Goal: Task Accomplishment & Management: Manage account settings

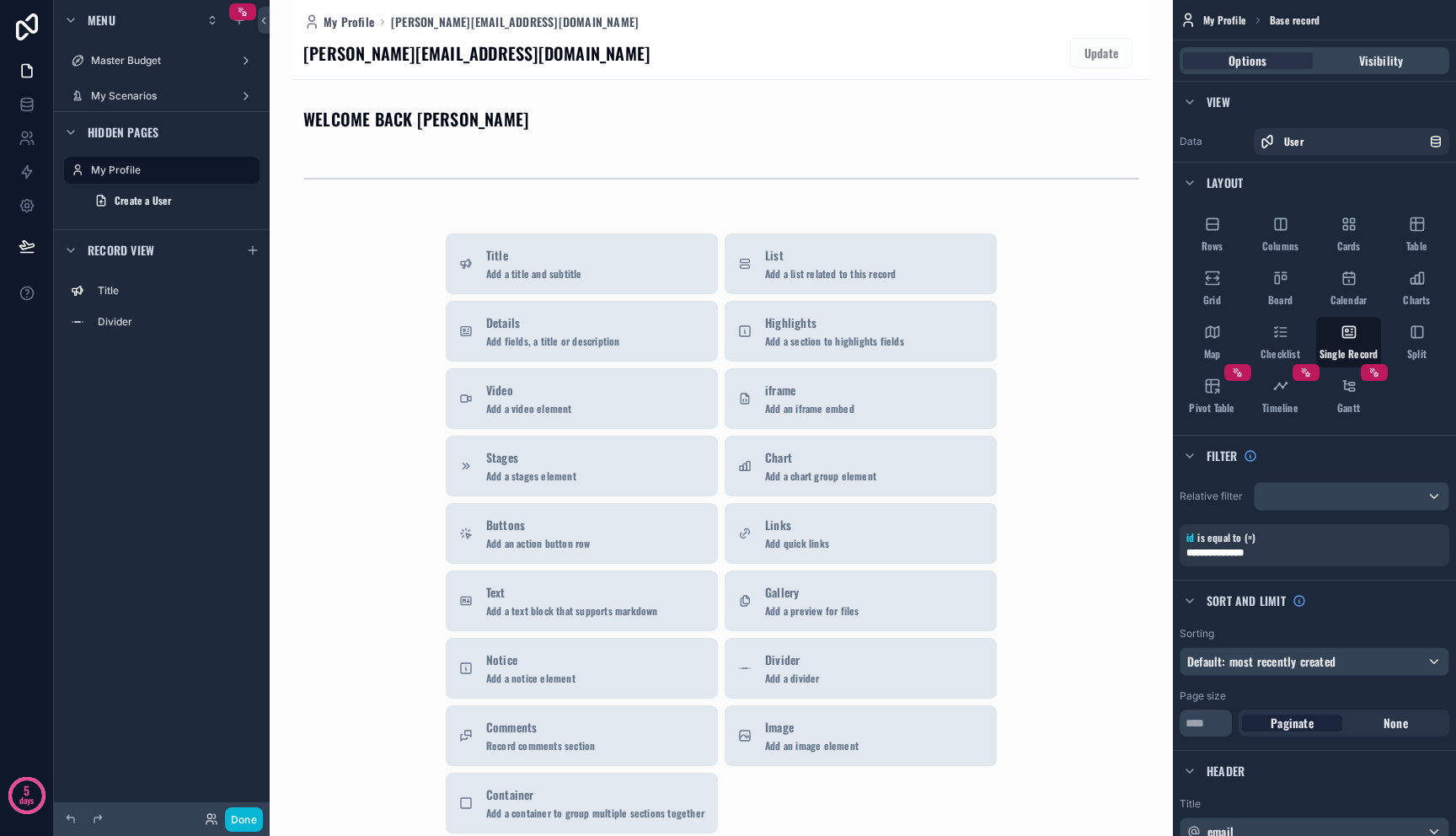
click at [202, 336] on div "Title Divider" at bounding box center [161, 311] width 216 height 83
click at [168, 96] on label "My Scenarios" at bounding box center [158, 96] width 135 height 13
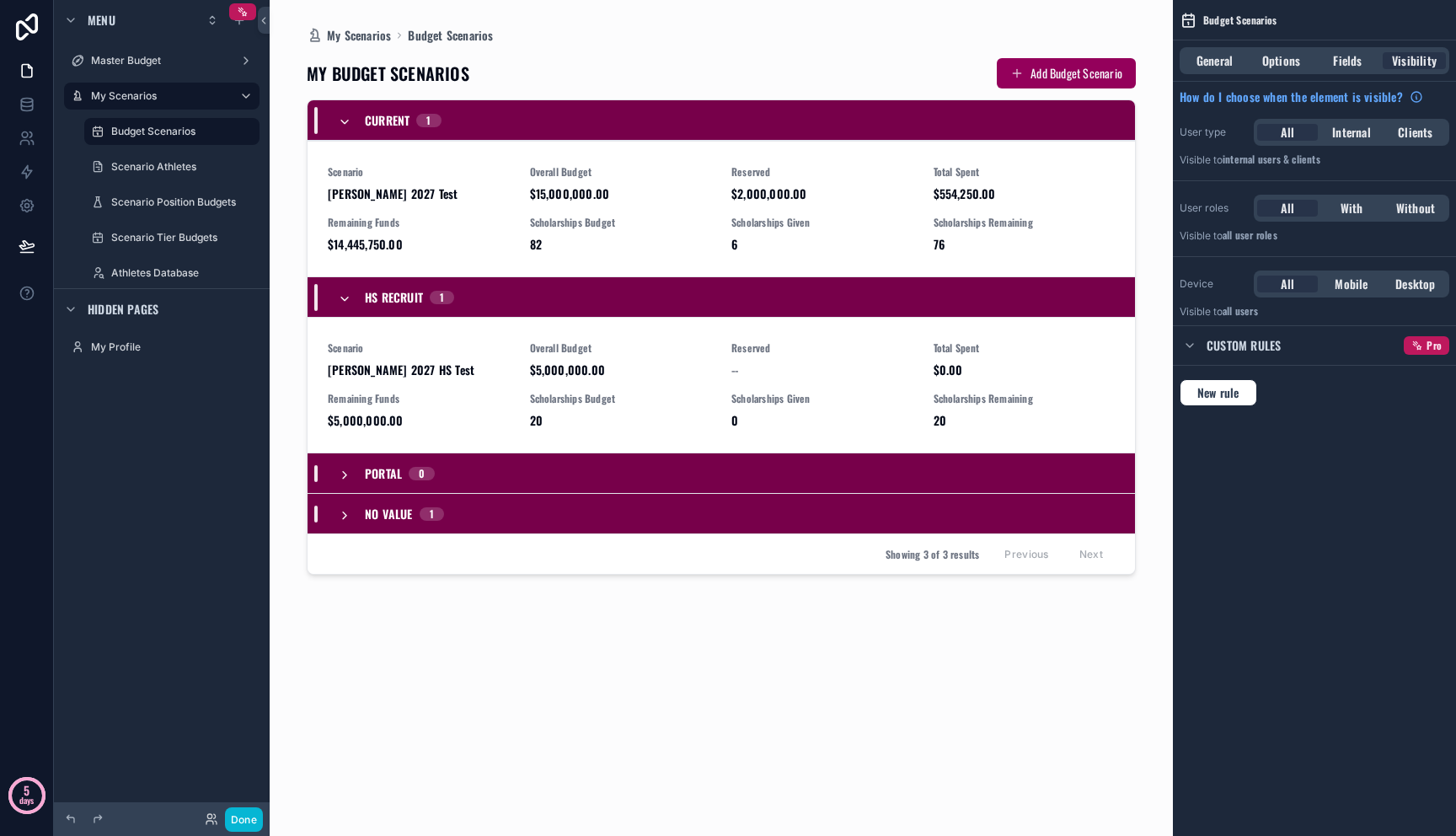
click at [37, 792] on circle at bounding box center [27, 795] width 34 height 34
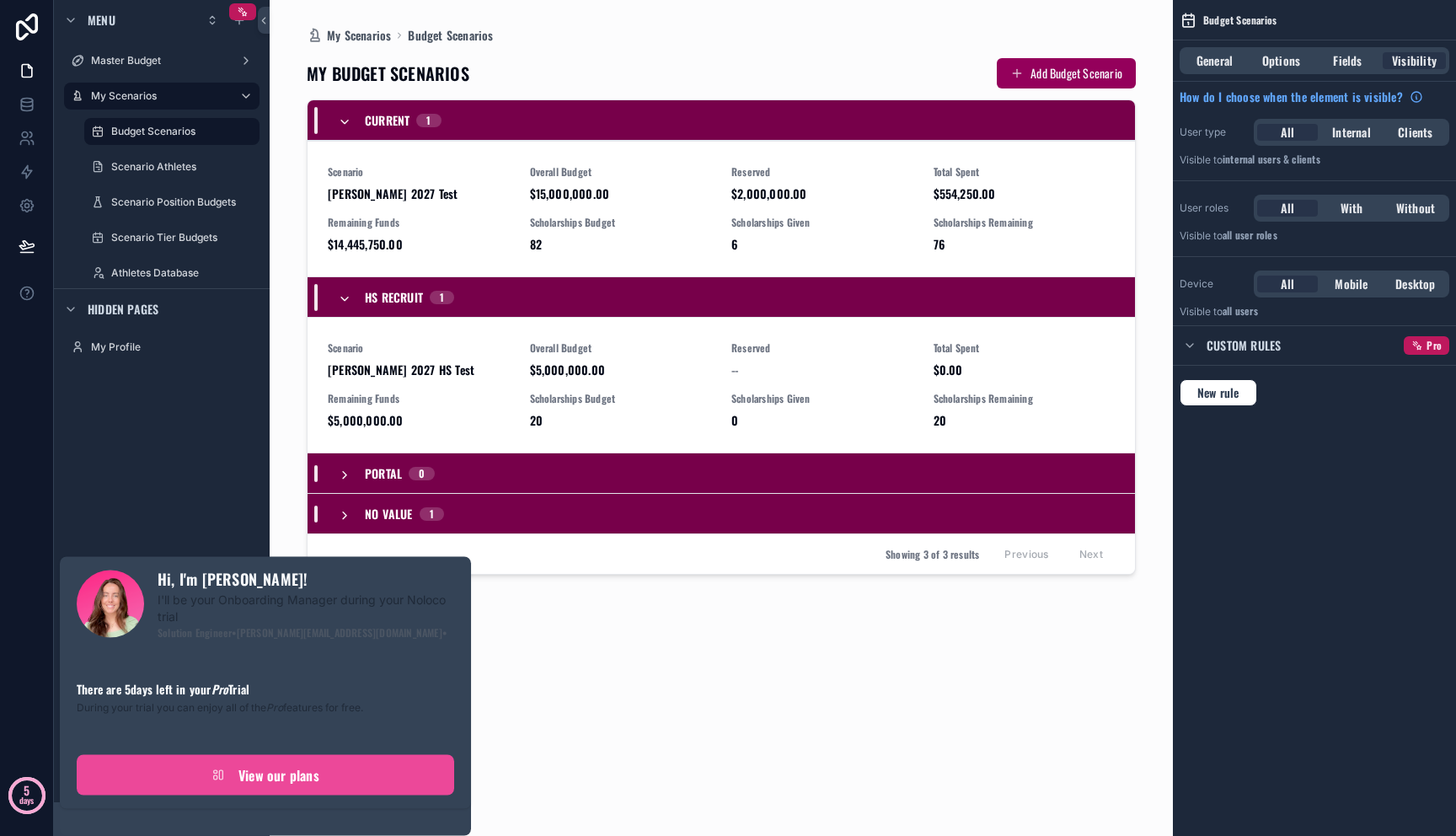
click at [30, 791] on p "days" at bounding box center [27, 799] width 15 height 24
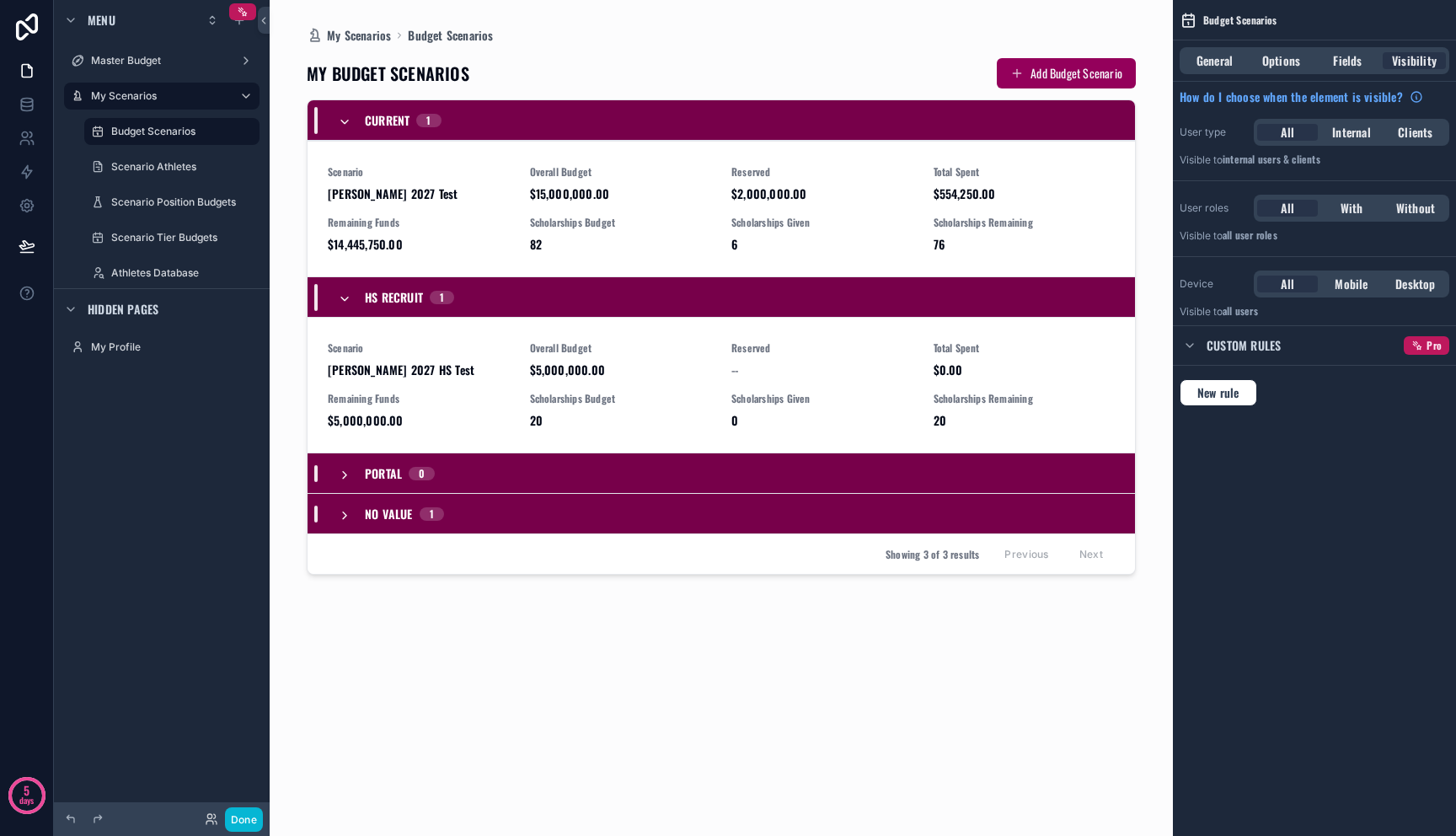
click at [113, 479] on div "Menu Master Budget My Scenarios Budget Scenarios Scenario Athletes Scenario Pos…" at bounding box center [161, 407] width 216 height 815
click at [25, 66] on icon at bounding box center [27, 71] width 17 height 17
click at [34, 132] on icon at bounding box center [27, 139] width 17 height 17
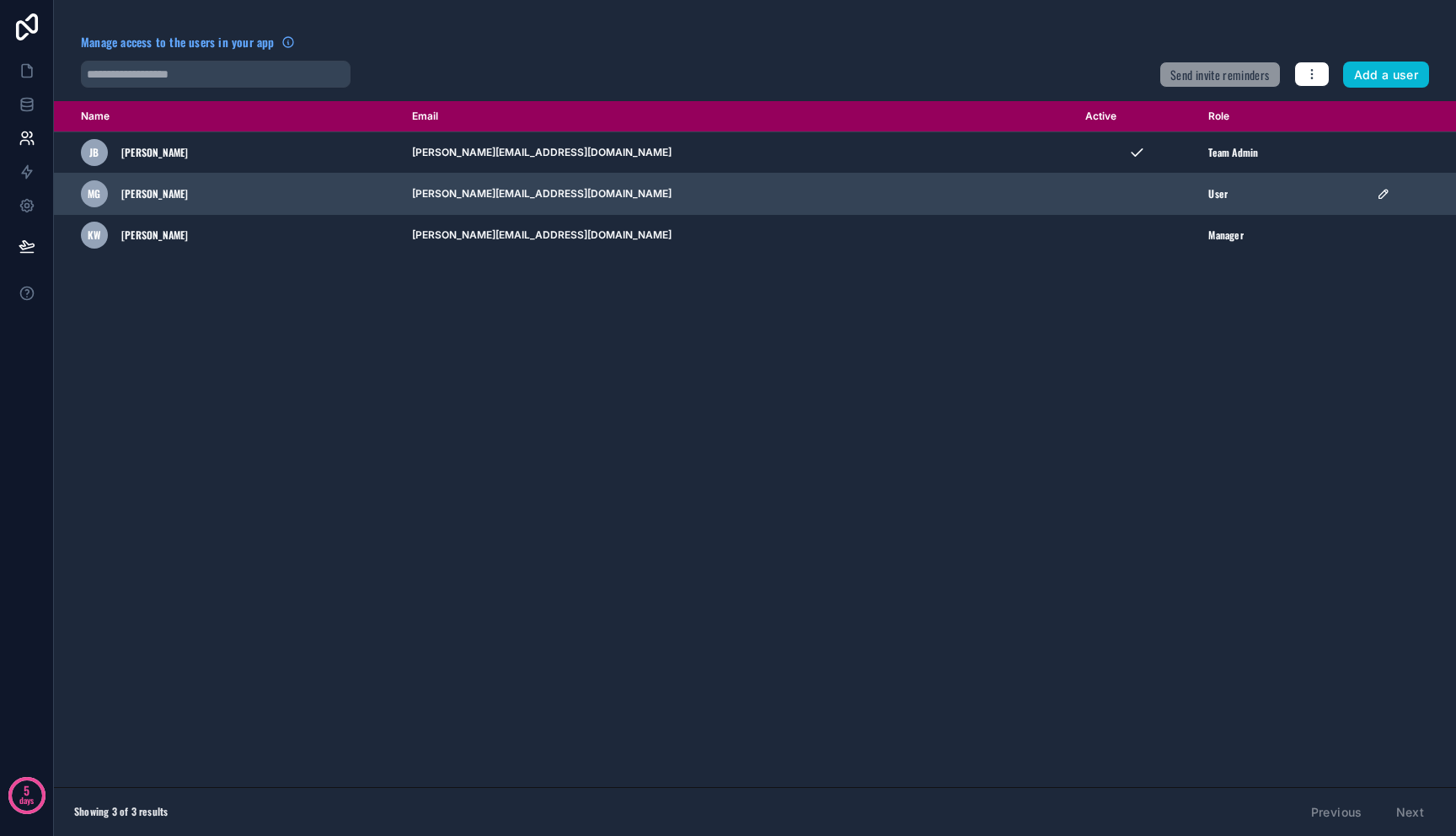
click at [246, 194] on div "MG Mitch Gerber" at bounding box center [237, 193] width 311 height 27
click at [1377, 191] on icon "scrollable content" at bounding box center [1383, 193] width 13 height 13
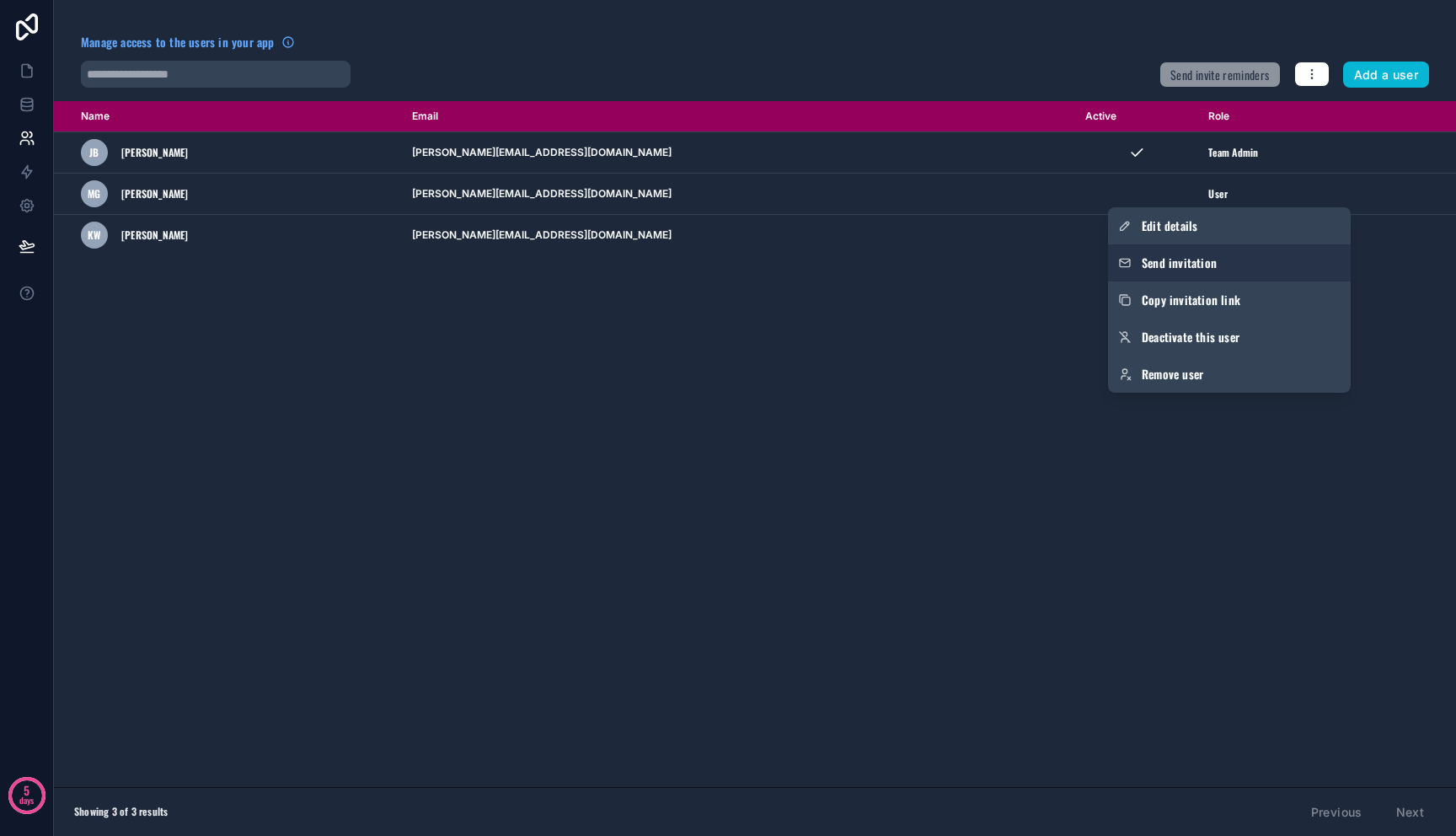
click at [1232, 268] on button "Send invitation" at bounding box center [1229, 262] width 242 height 37
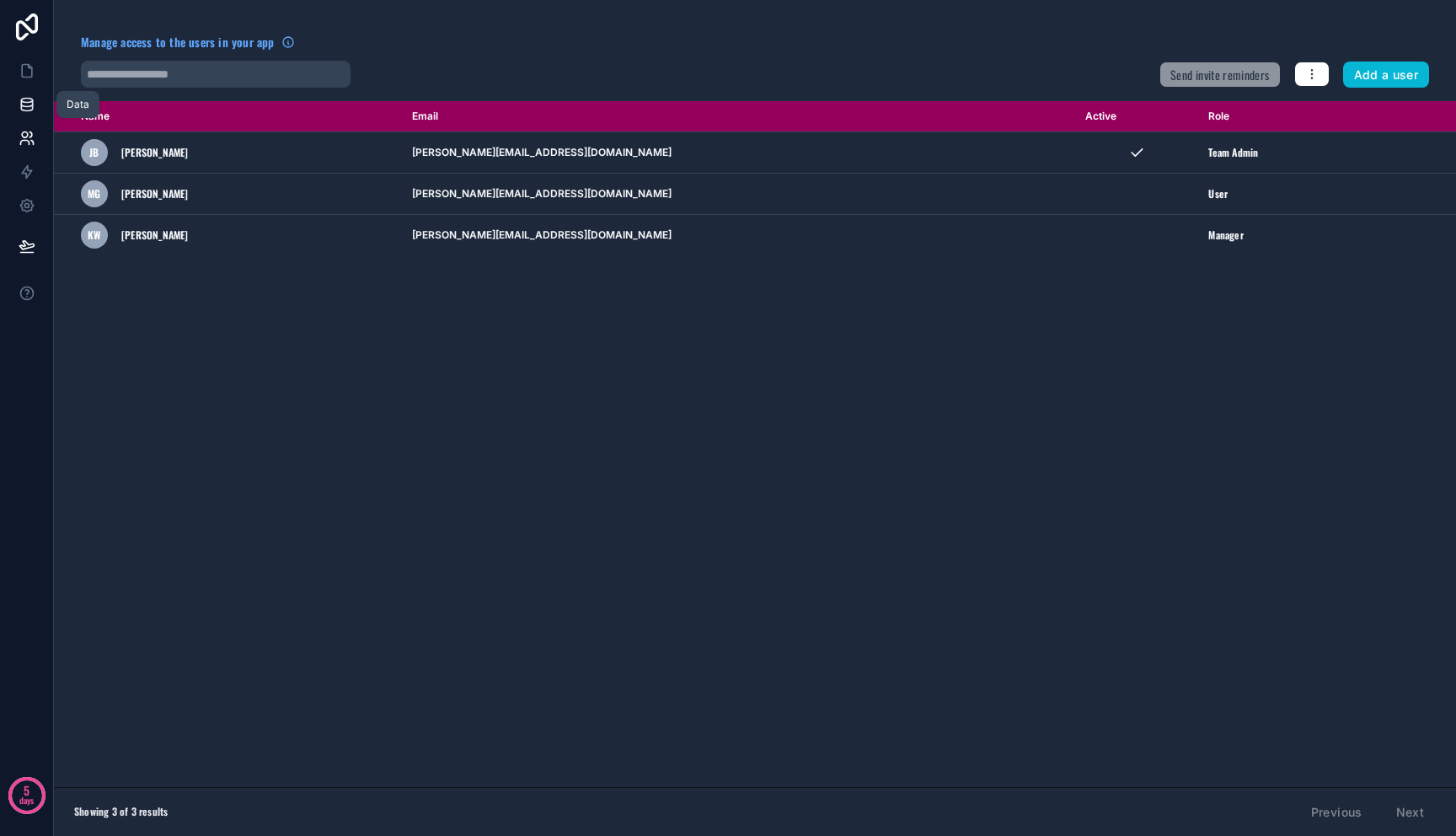
click at [29, 103] on icon at bounding box center [27, 105] width 17 height 17
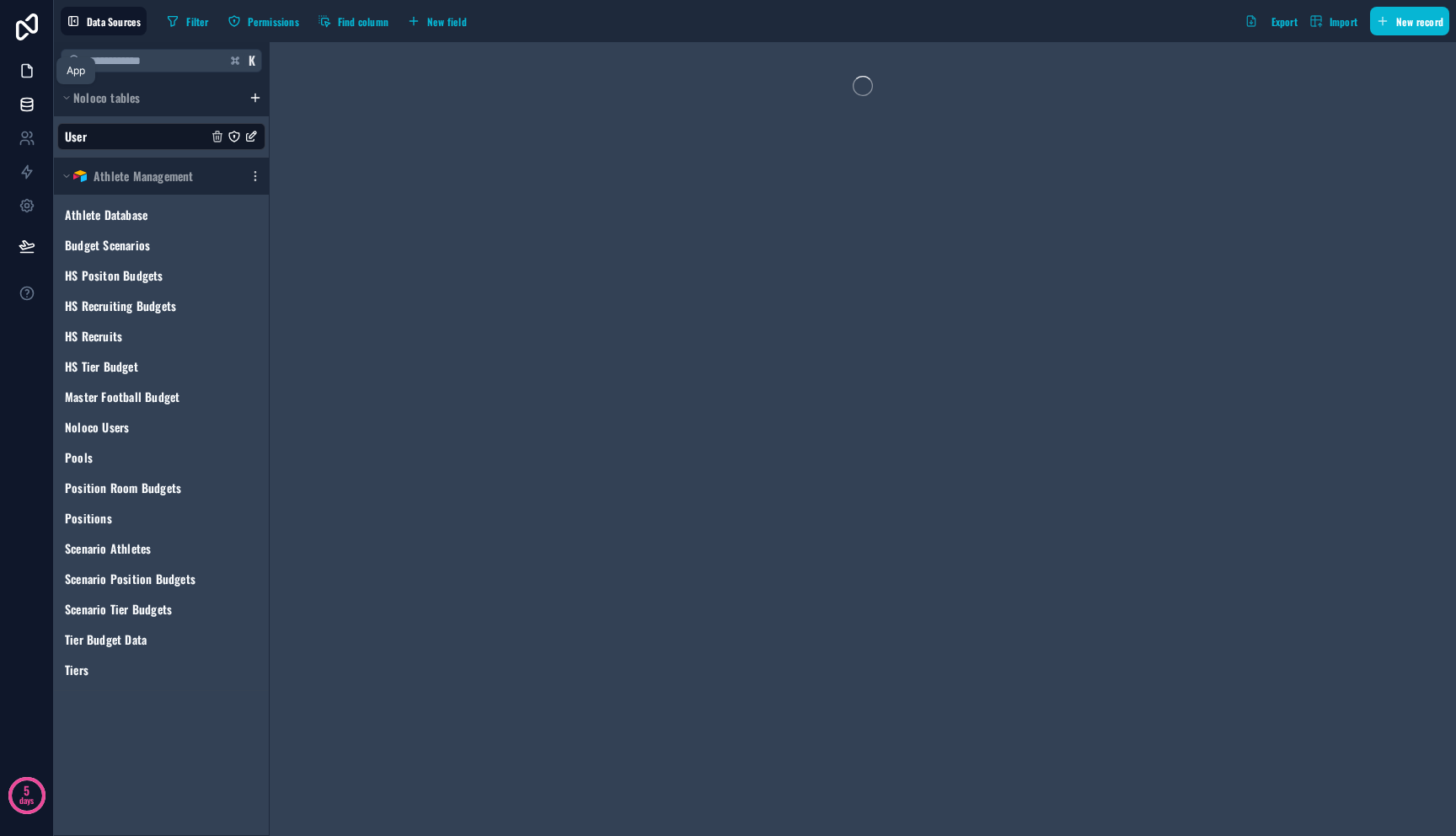
click at [26, 74] on icon at bounding box center [27, 71] width 17 height 17
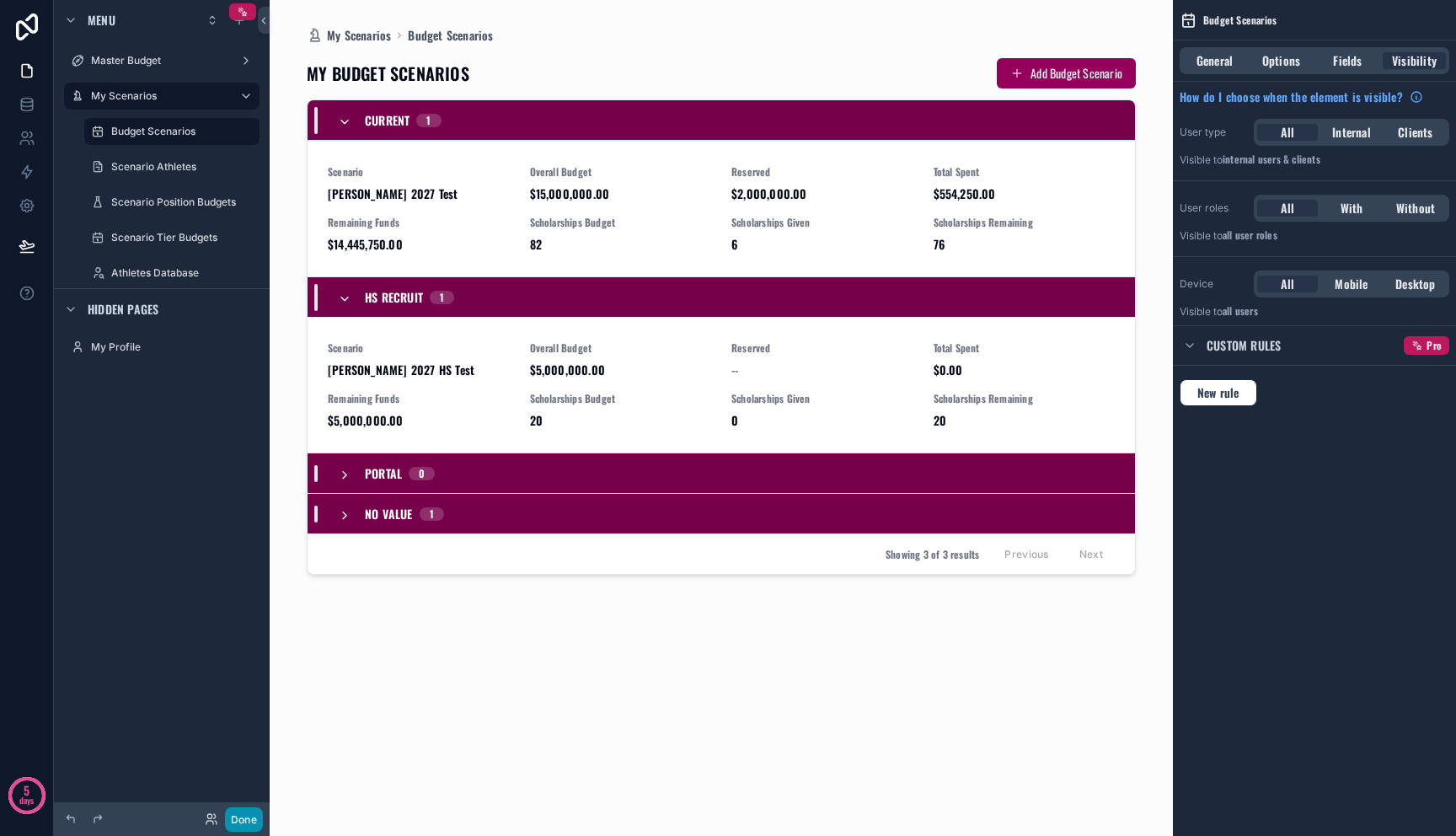
click at [257, 817] on button "Done" at bounding box center [244, 819] width 38 height 25
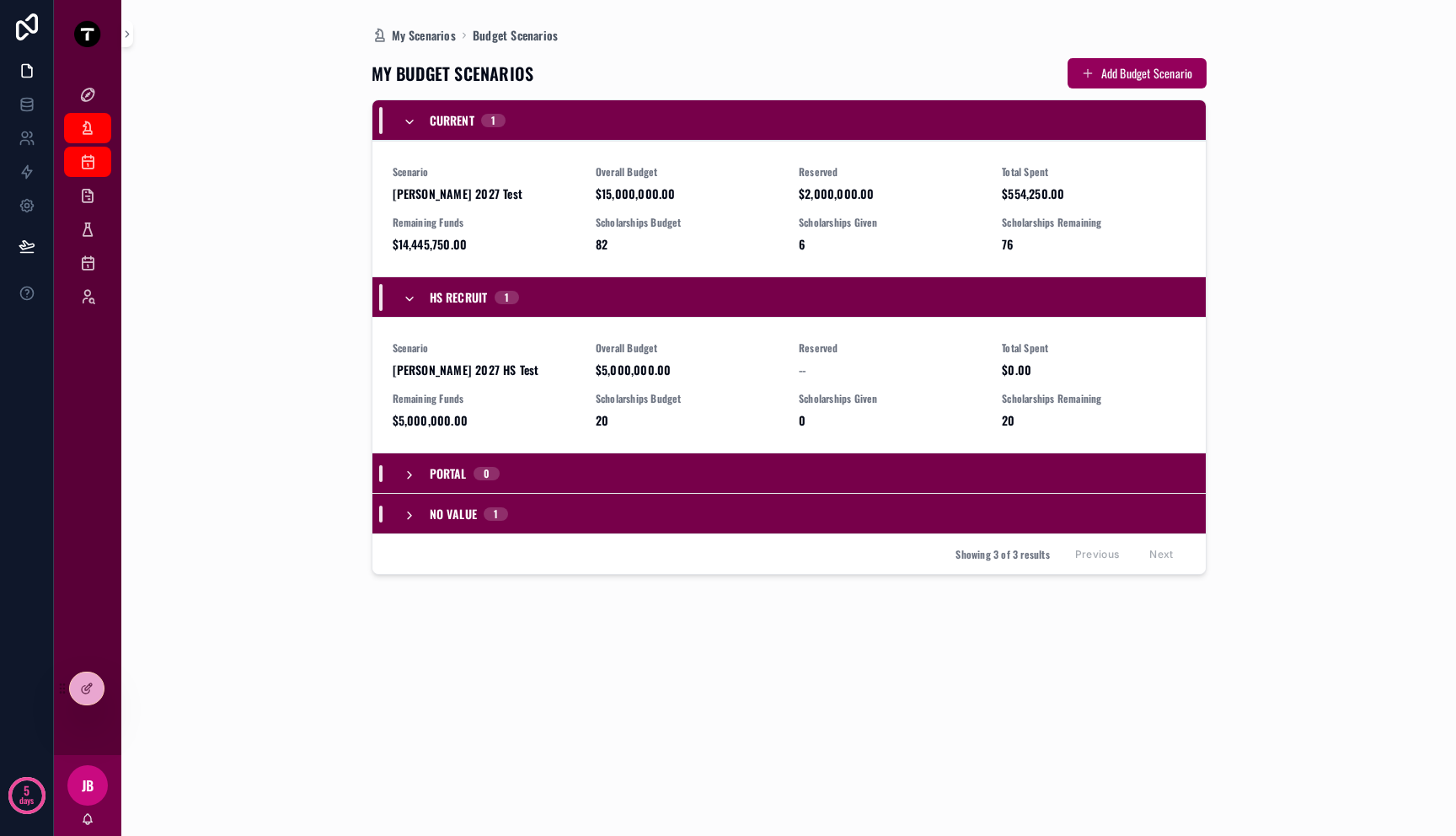
click at [122, 693] on div "My Scenarios Budget Scenarios MY BUDGET SCENARIOS Add Budget Scenario Current 1…" at bounding box center [789, 418] width 1335 height 836
click at [130, 688] on icon at bounding box center [124, 688] width 13 height 13
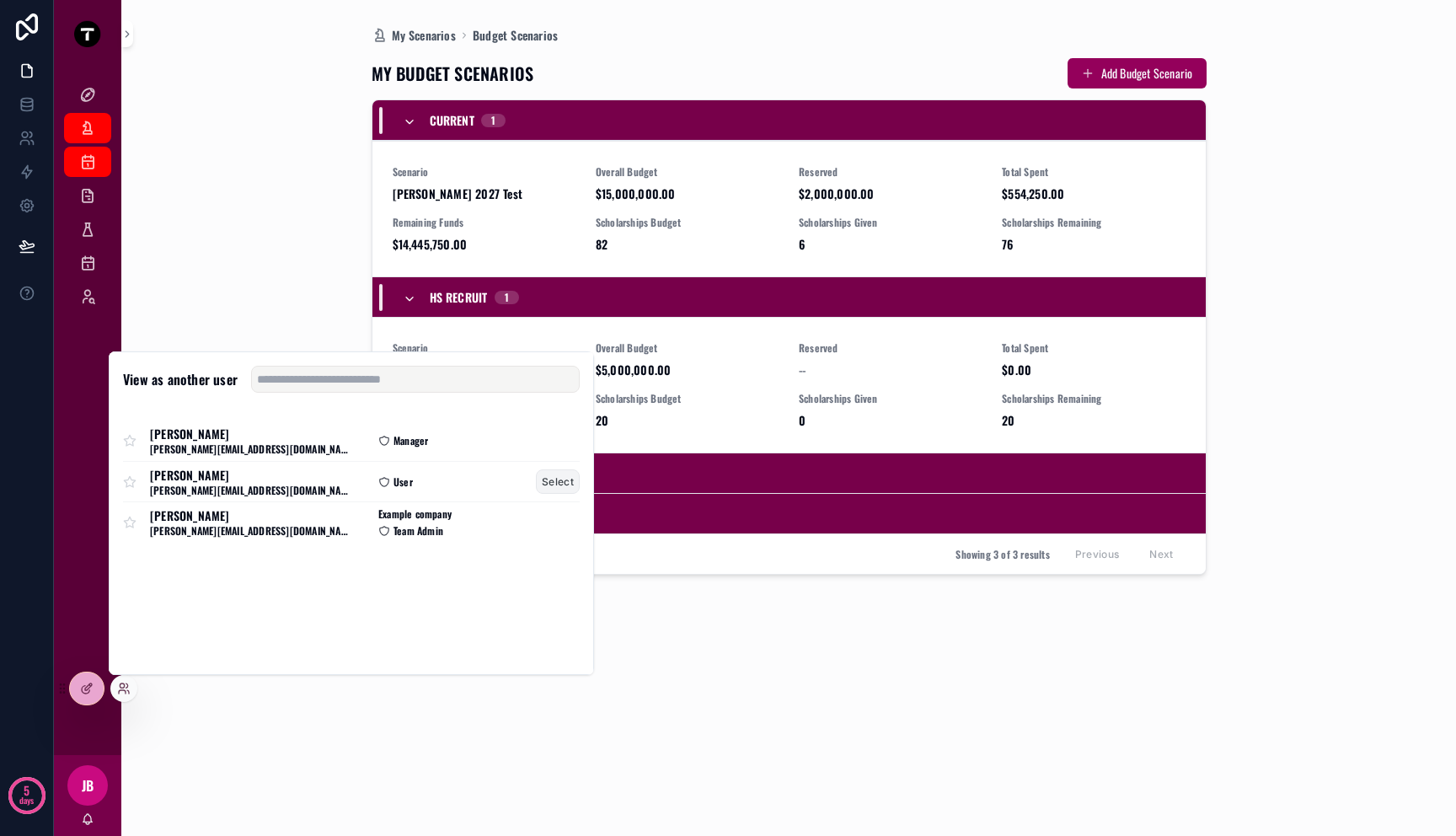
click at [546, 479] on button "Select" at bounding box center [557, 482] width 43 height 25
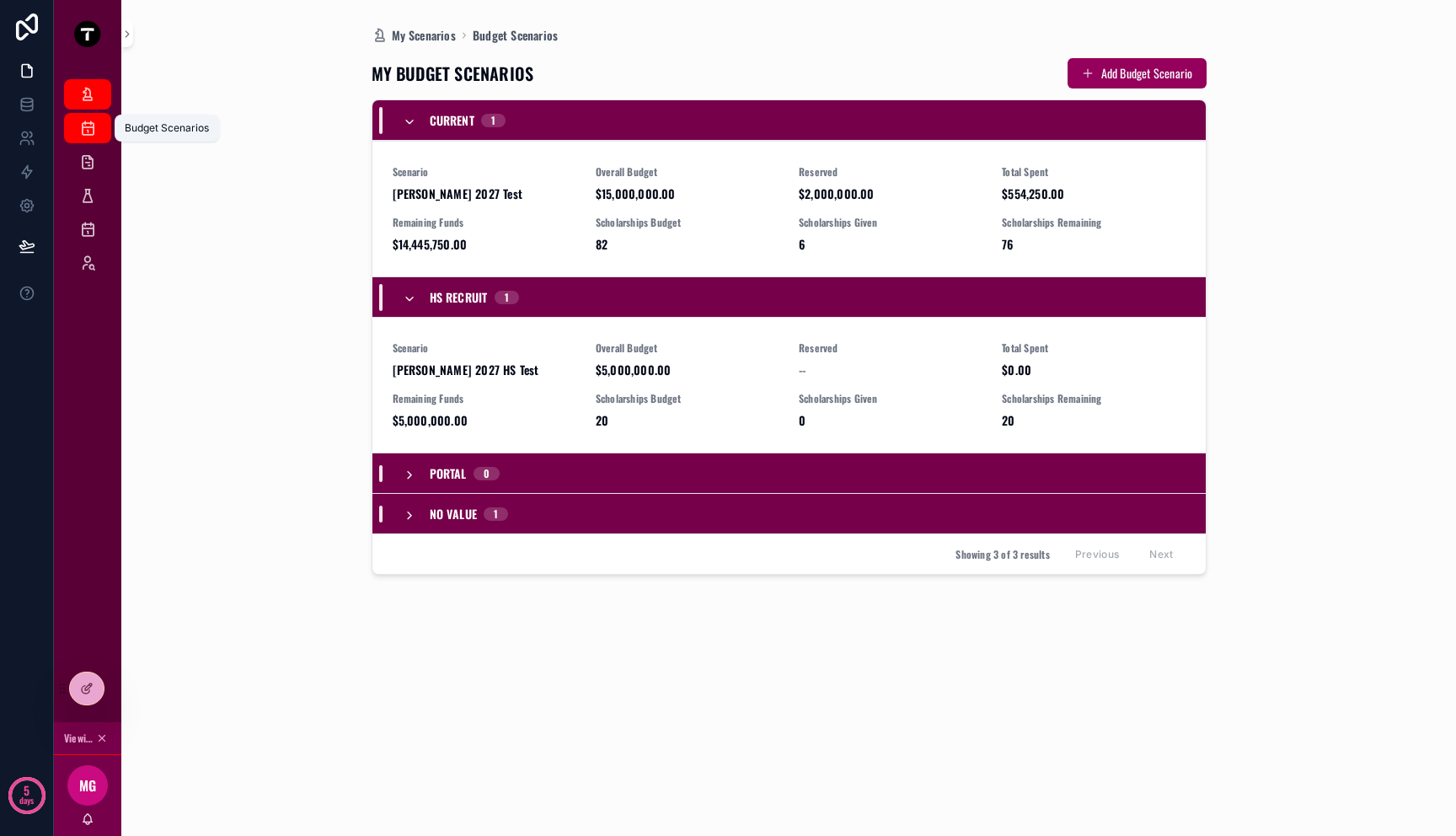
click at [85, 135] on icon "scrollable content" at bounding box center [88, 128] width 17 height 17
click at [567, 207] on div "Scenario [PERSON_NAME] 2027 Test Overall Budget $15,000,000.00 Reserved $2,000,…" at bounding box center [788, 208] width 793 height 88
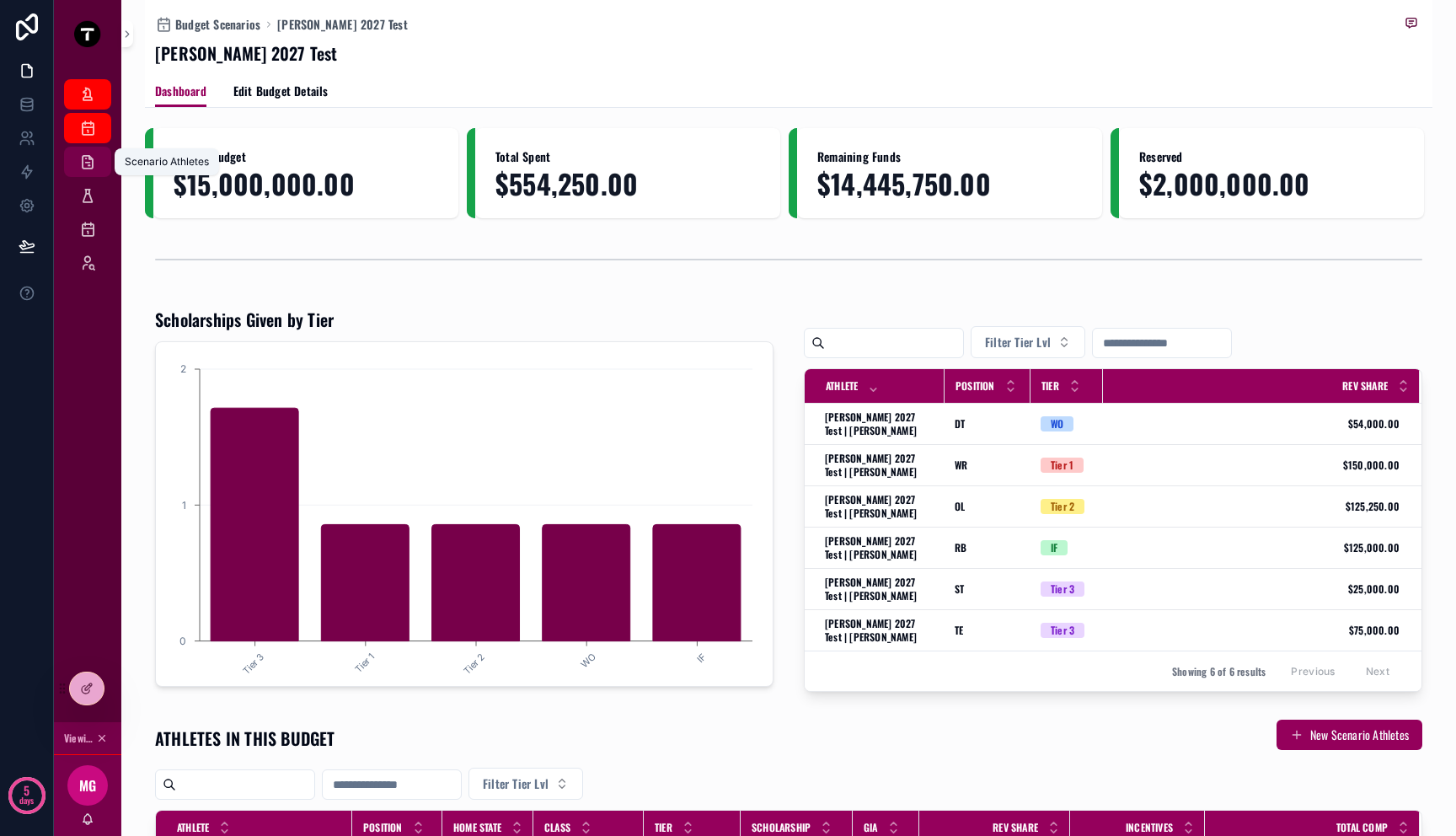
click at [86, 155] on icon "scrollable content" at bounding box center [88, 162] width 17 height 17
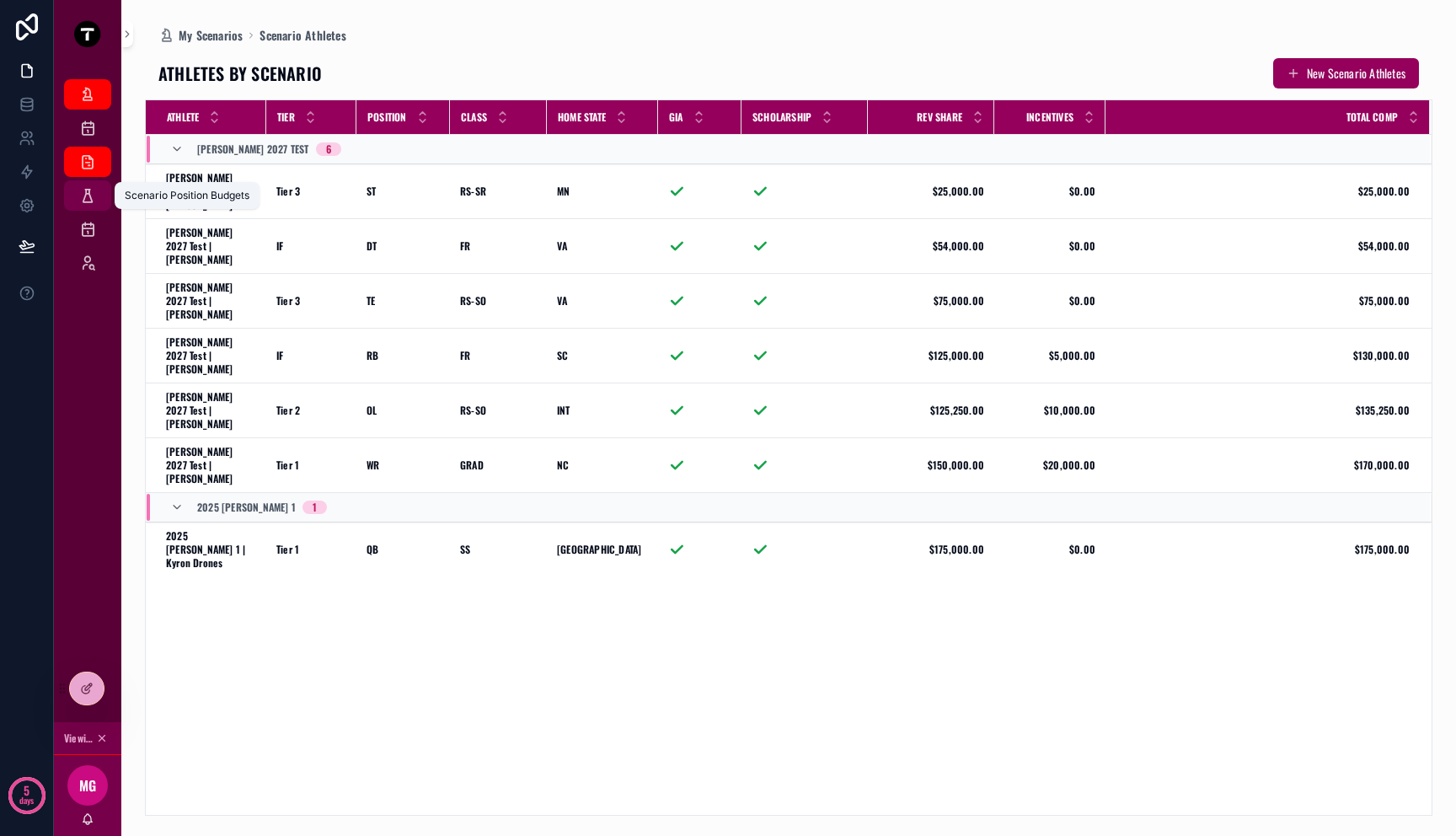
click at [94, 205] on div "Scenario Position Budgets" at bounding box center [88, 195] width 27 height 27
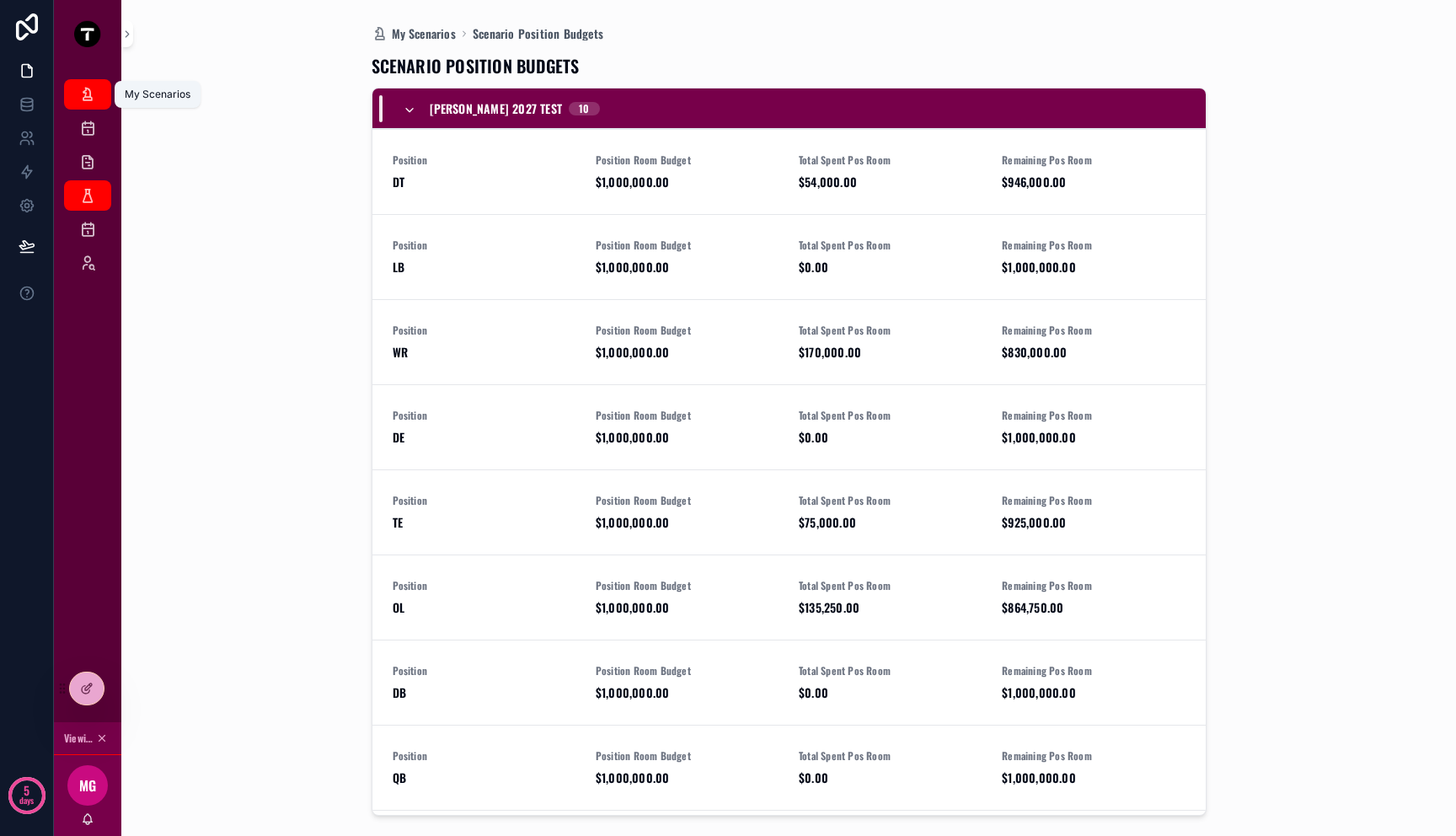
click at [81, 92] on icon "scrollable content" at bounding box center [88, 94] width 17 height 17
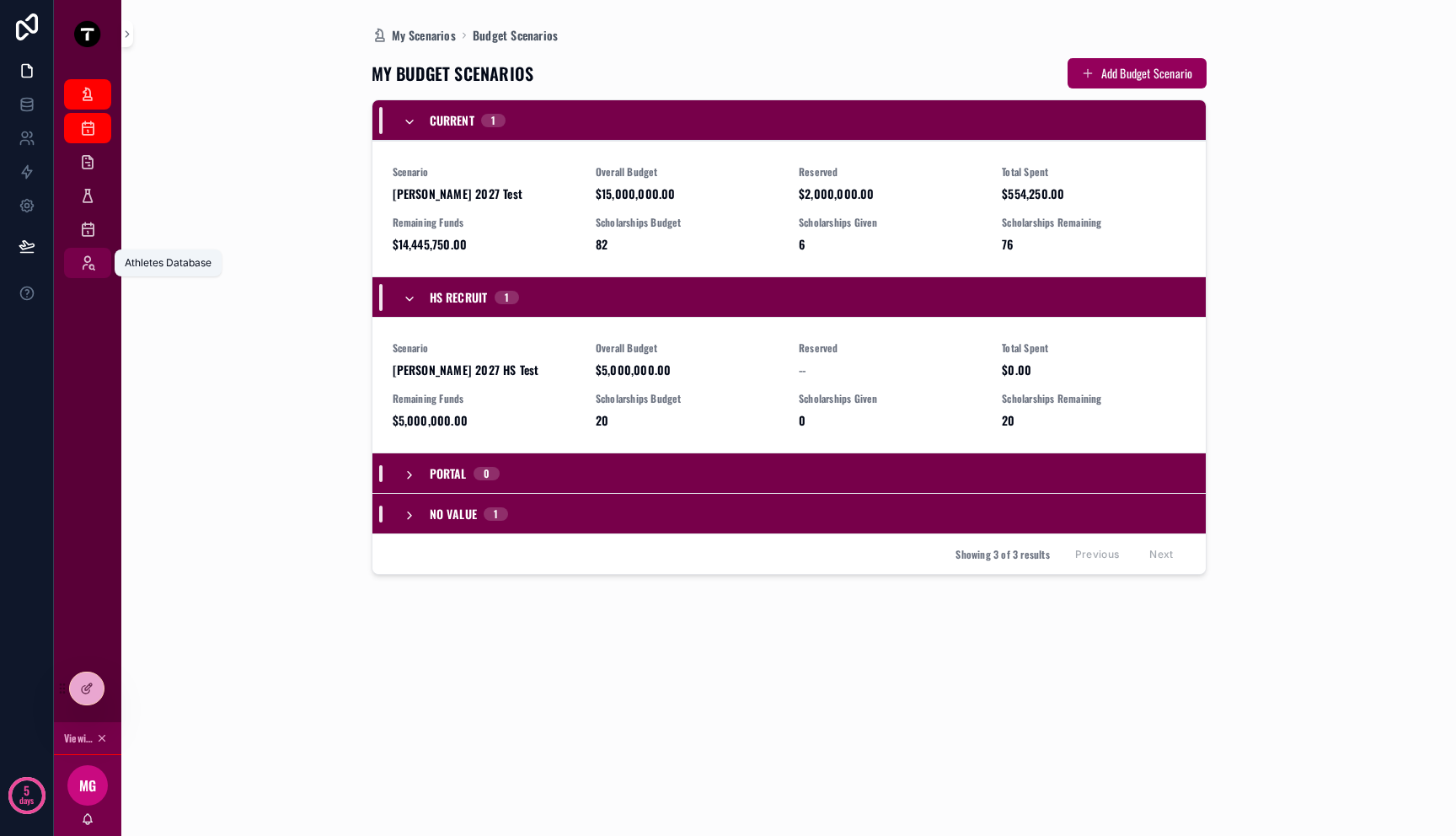
click at [95, 257] on icon "scrollable content" at bounding box center [88, 263] width 17 height 17
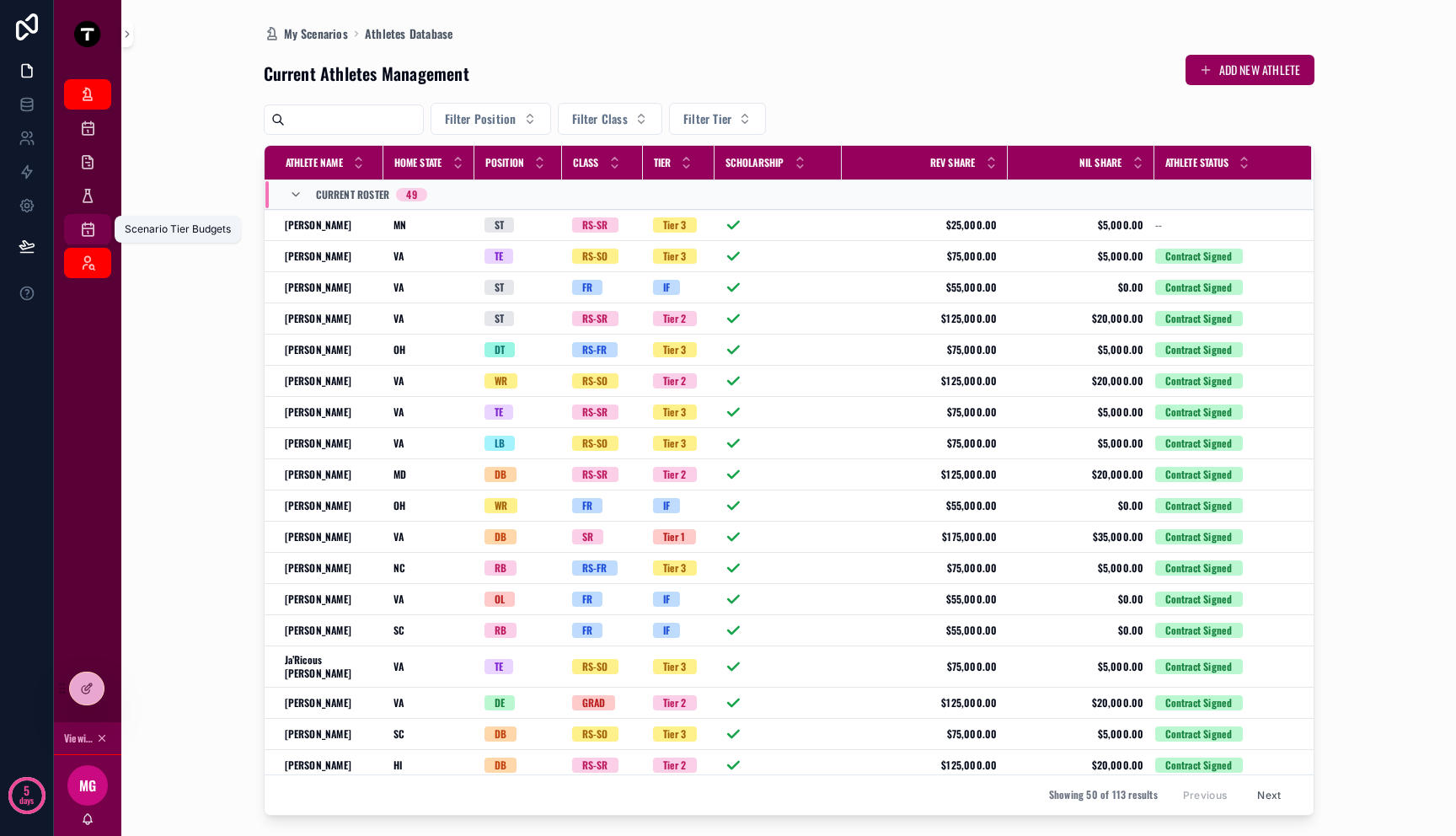
click at [85, 224] on icon "scrollable content" at bounding box center [88, 229] width 17 height 17
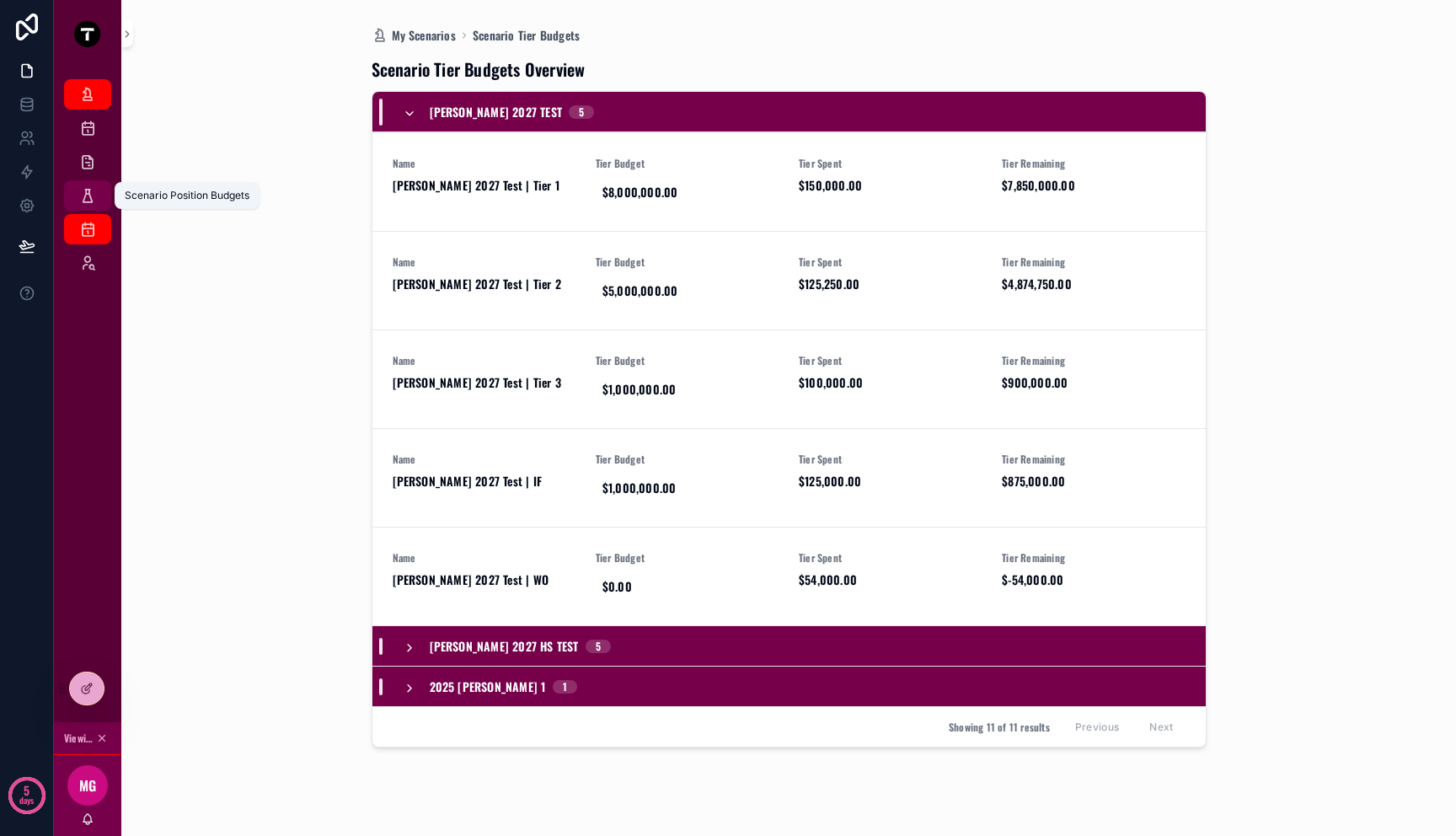
click at [90, 193] on icon "scrollable content" at bounding box center [88, 195] width 17 height 17
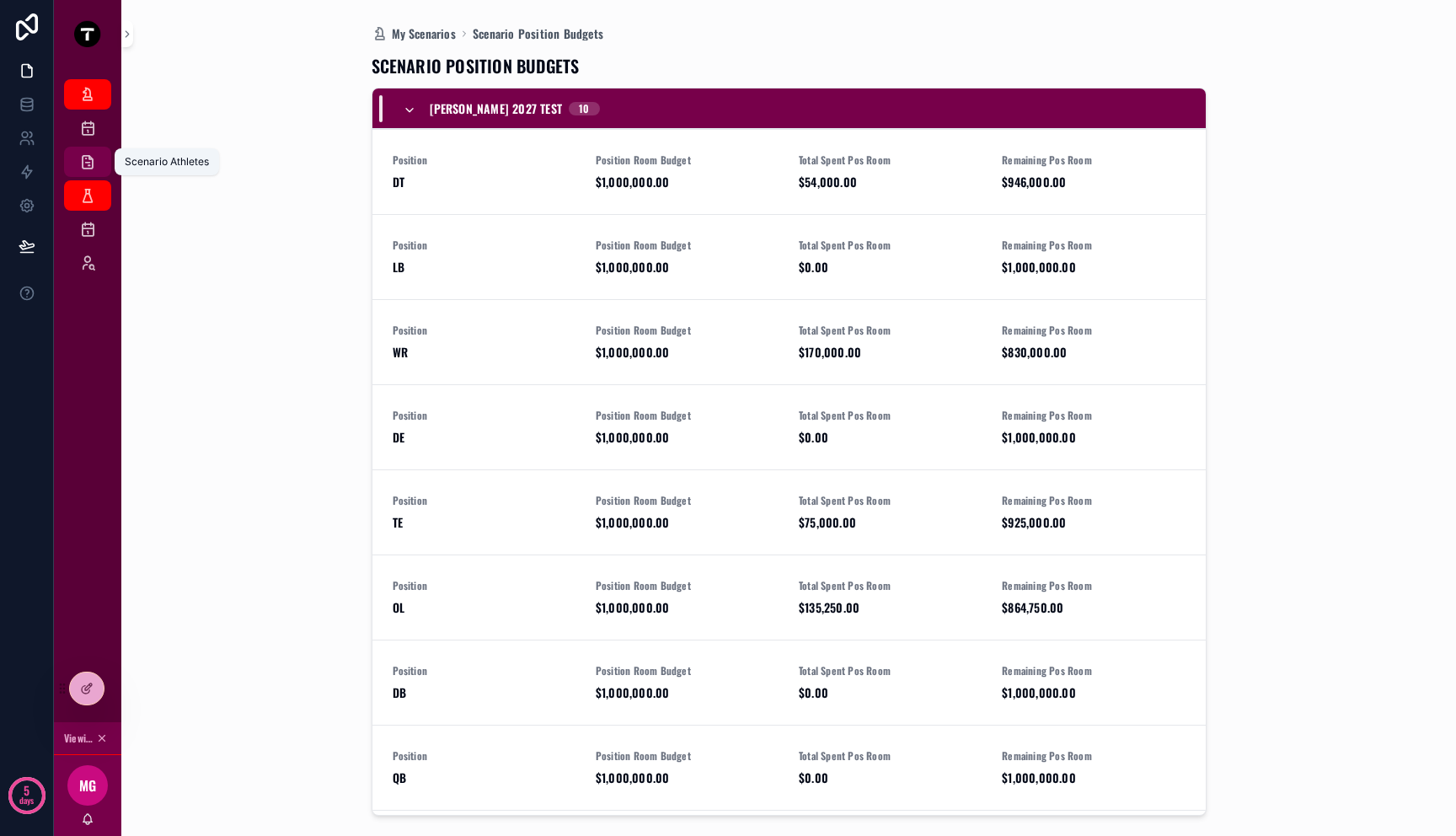
click at [90, 170] on icon "scrollable content" at bounding box center [88, 162] width 17 height 17
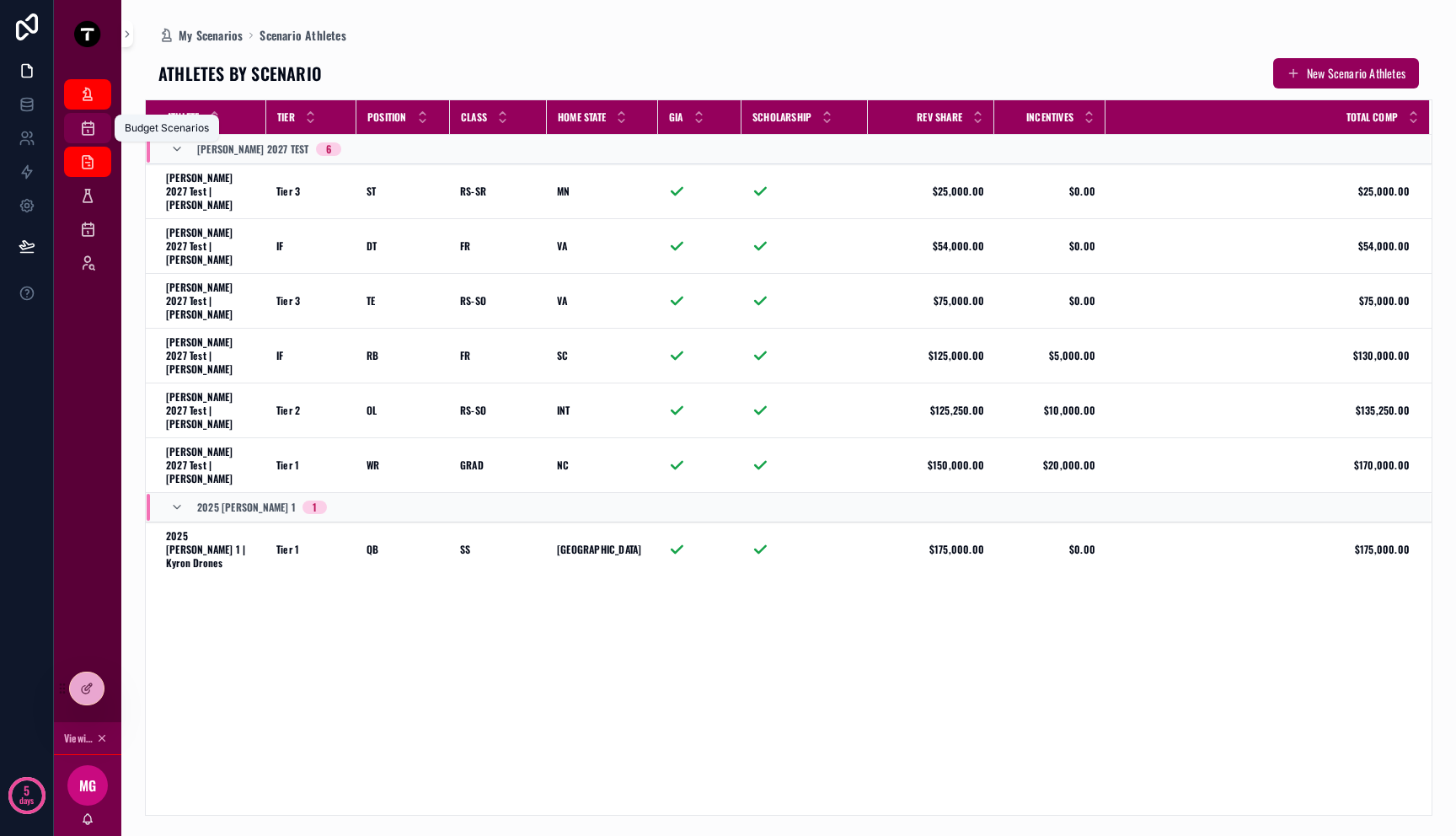
click at [91, 137] on div "Budget Scenarios" at bounding box center [88, 128] width 27 height 27
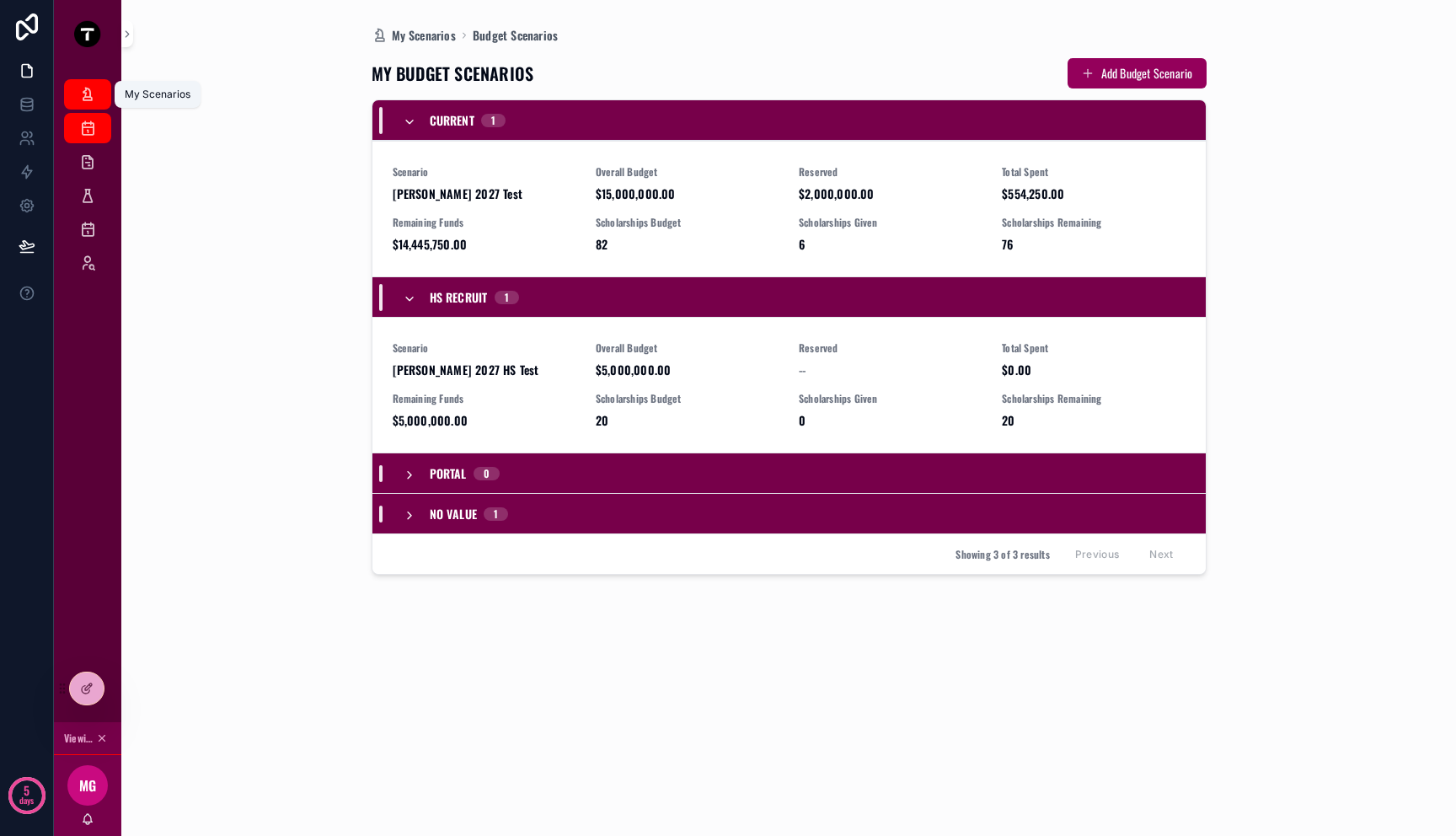
click at [88, 105] on div "My Scenarios" at bounding box center [88, 94] width 27 height 27
click at [126, 40] on icon "scrollable content" at bounding box center [127, 33] width 12 height 12
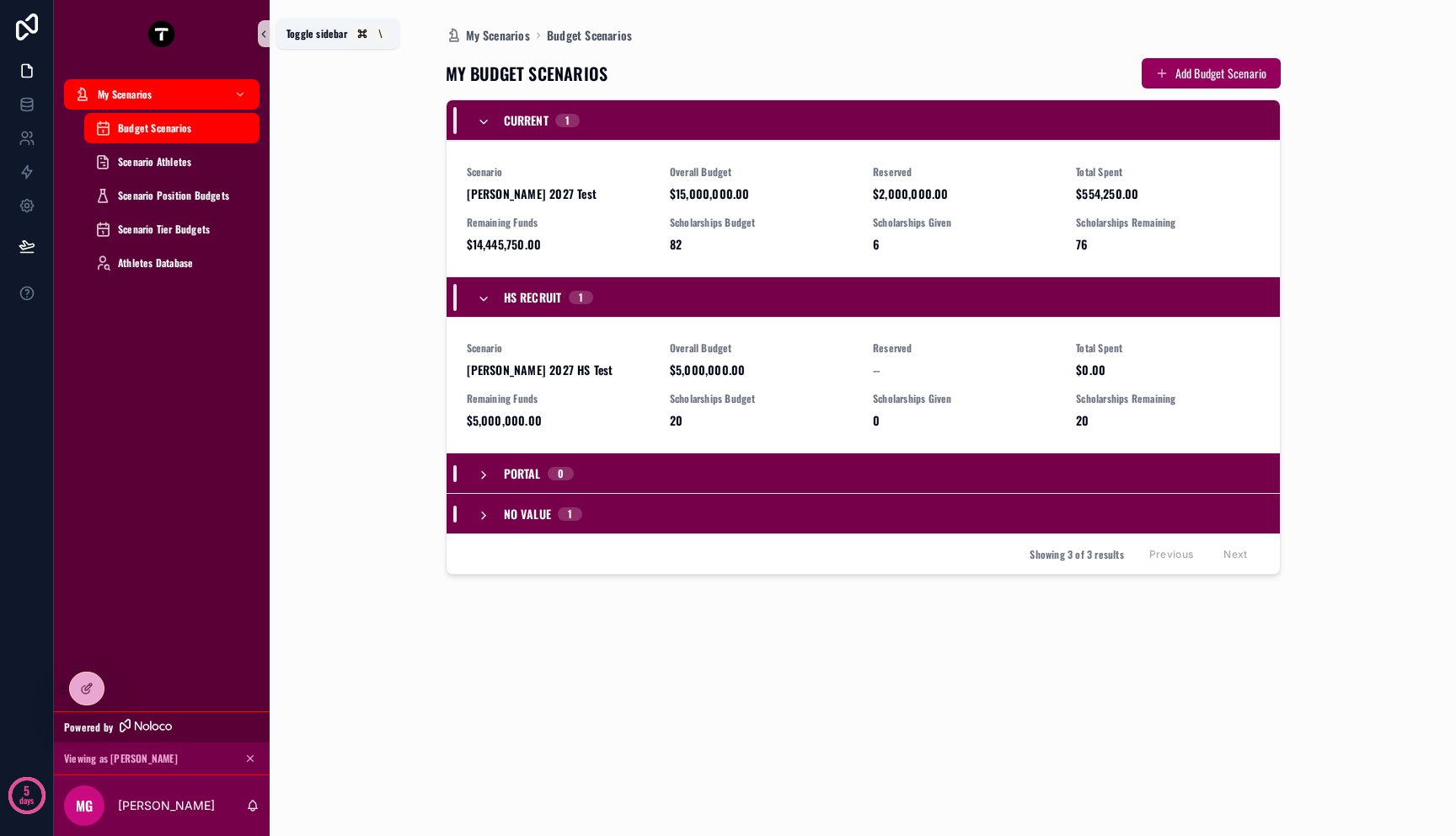
click at [263, 30] on icon "scrollable content" at bounding box center [263, 33] width 12 height 12
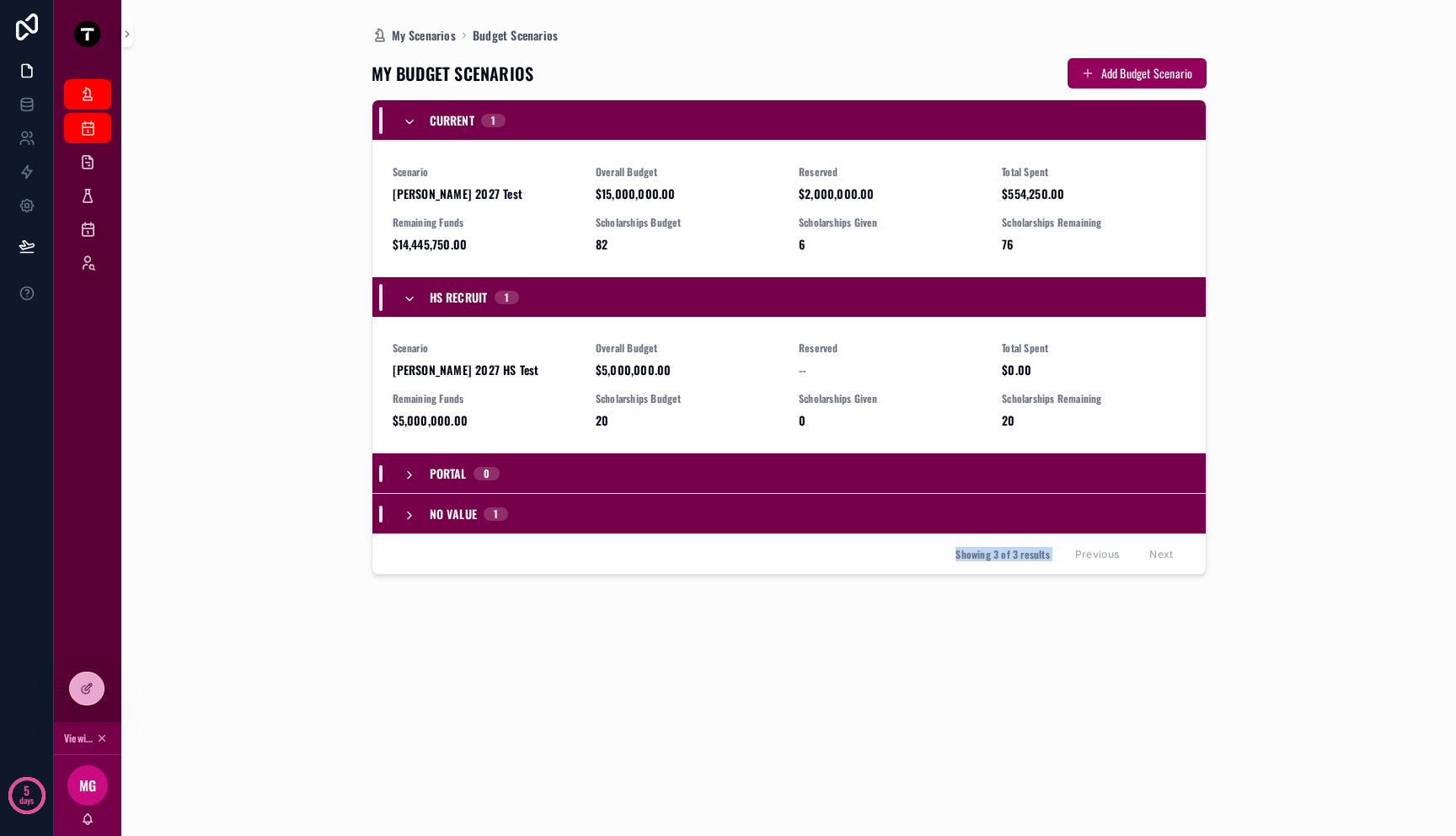
click at [267, 564] on div "My Scenarios Budget Scenarios MY BUDGET SCENARIOS Add Budget Scenario Current 1…" at bounding box center [789, 418] width 1288 height 836
click at [262, 544] on div "My Scenarios Budget Scenarios MY BUDGET SCENARIOS Add Budget Scenario Current 1…" at bounding box center [789, 418] width 1288 height 836
click at [17, 68] on link at bounding box center [26, 71] width 53 height 34
click at [24, 70] on icon at bounding box center [27, 71] width 17 height 17
click at [273, 479] on div "My Scenarios Budget Scenarios MY BUDGET SCENARIOS Add Budget Scenario Current 1…" at bounding box center [789, 418] width 1288 height 836
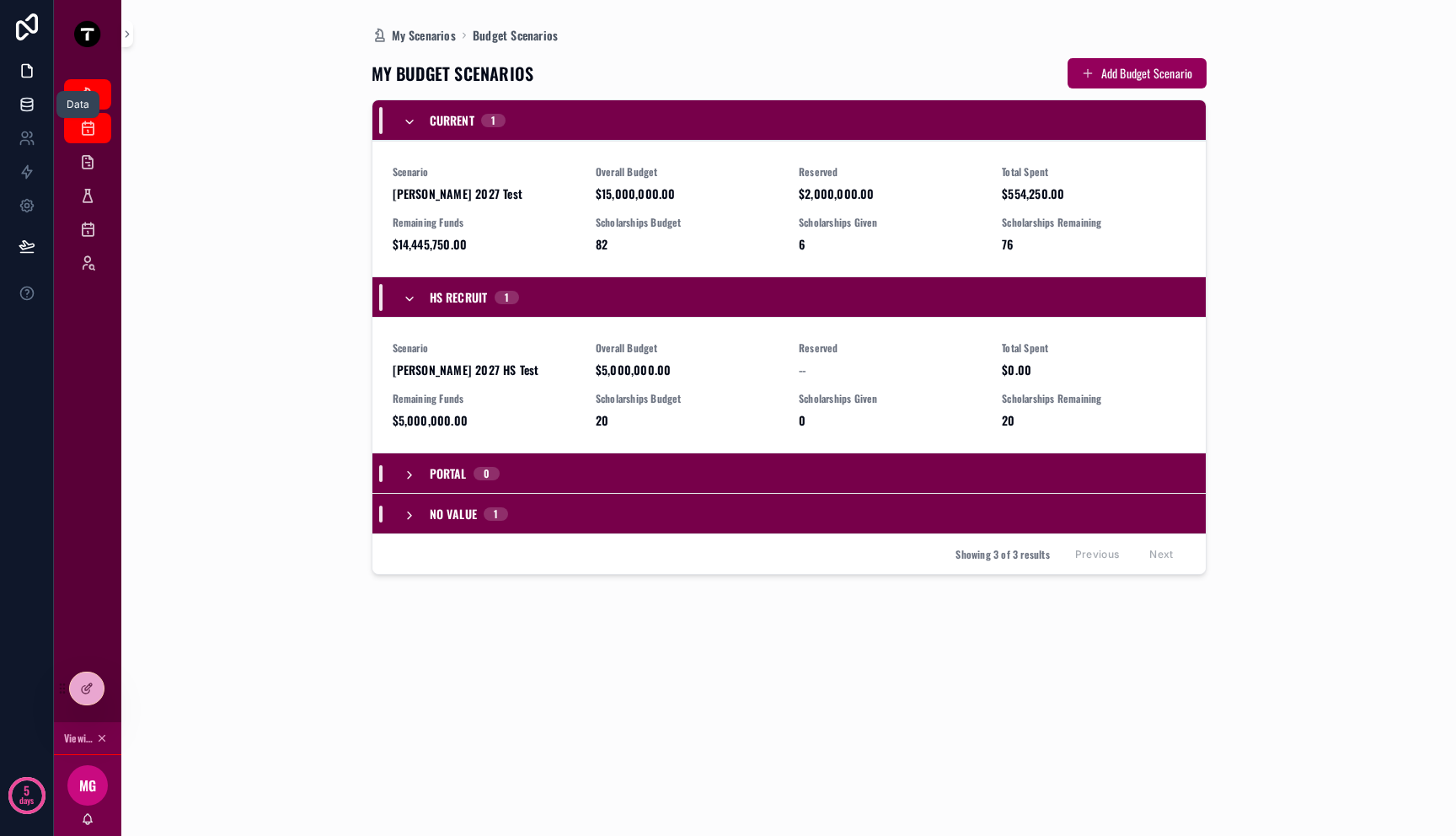
click at [24, 101] on icon at bounding box center [27, 105] width 17 height 17
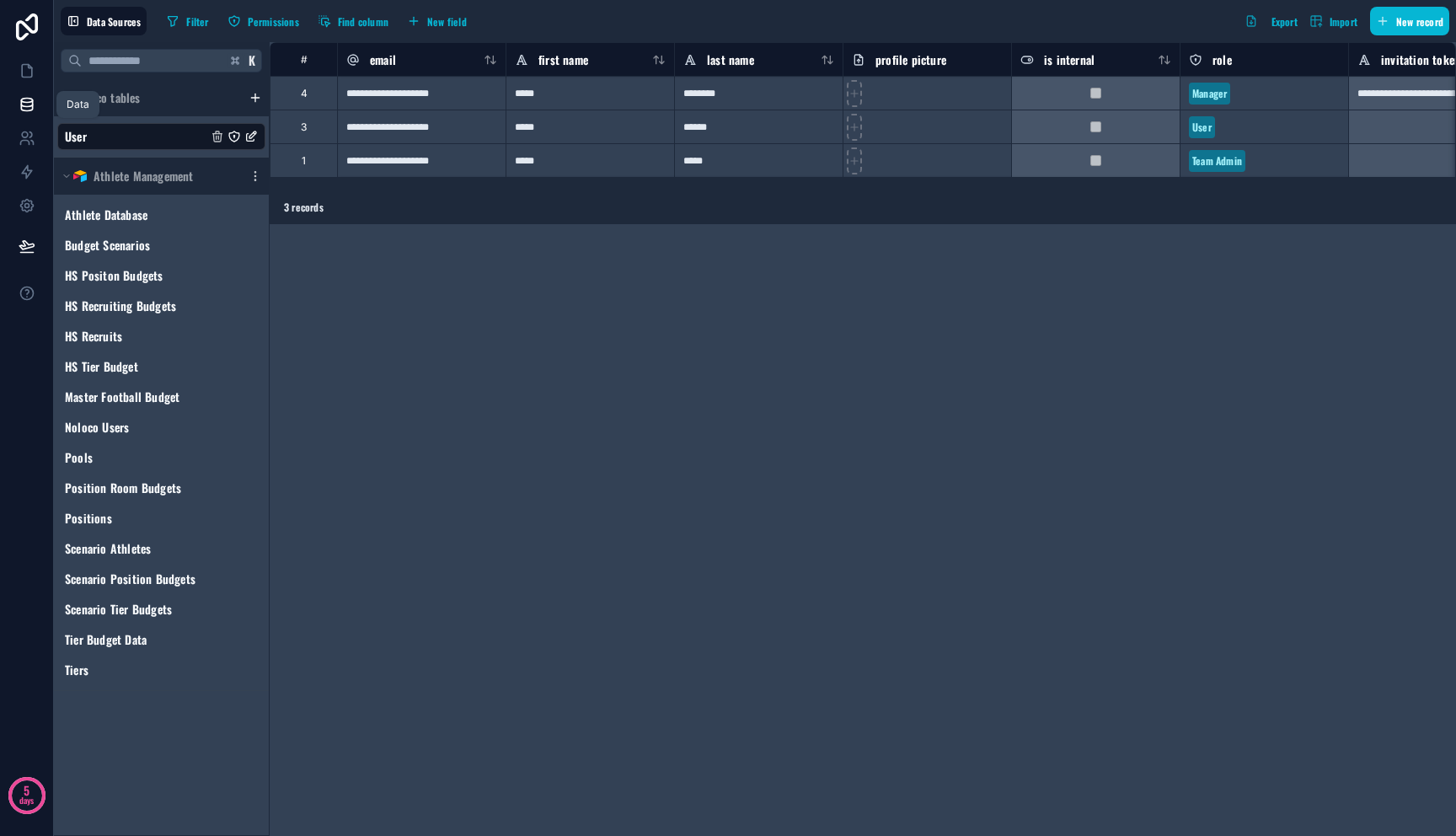
click at [33, 97] on icon at bounding box center [27, 105] width 17 height 17
click at [33, 77] on icon at bounding box center [27, 71] width 17 height 17
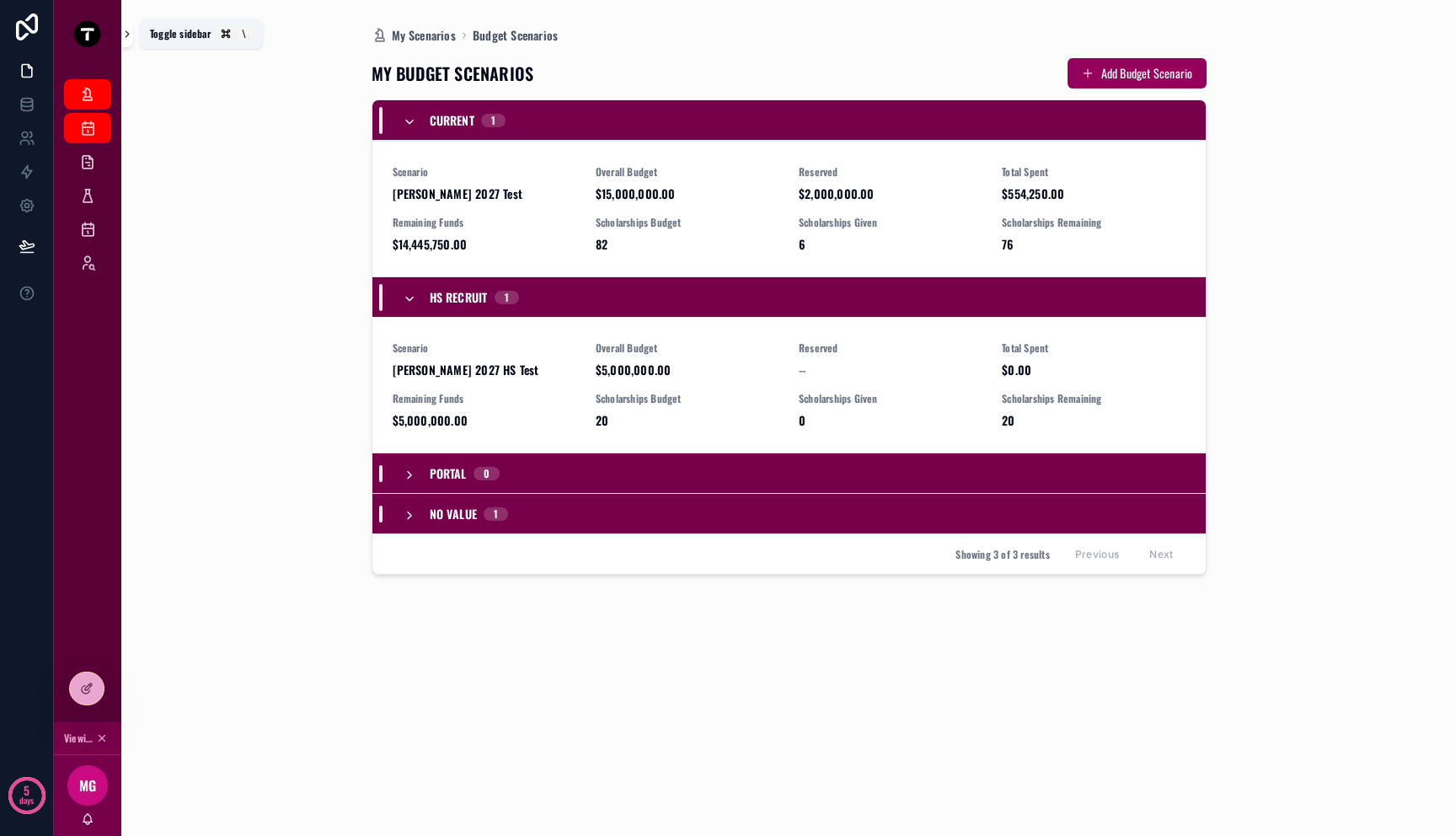
click at [124, 37] on icon "scrollable content" at bounding box center [127, 33] width 12 height 12
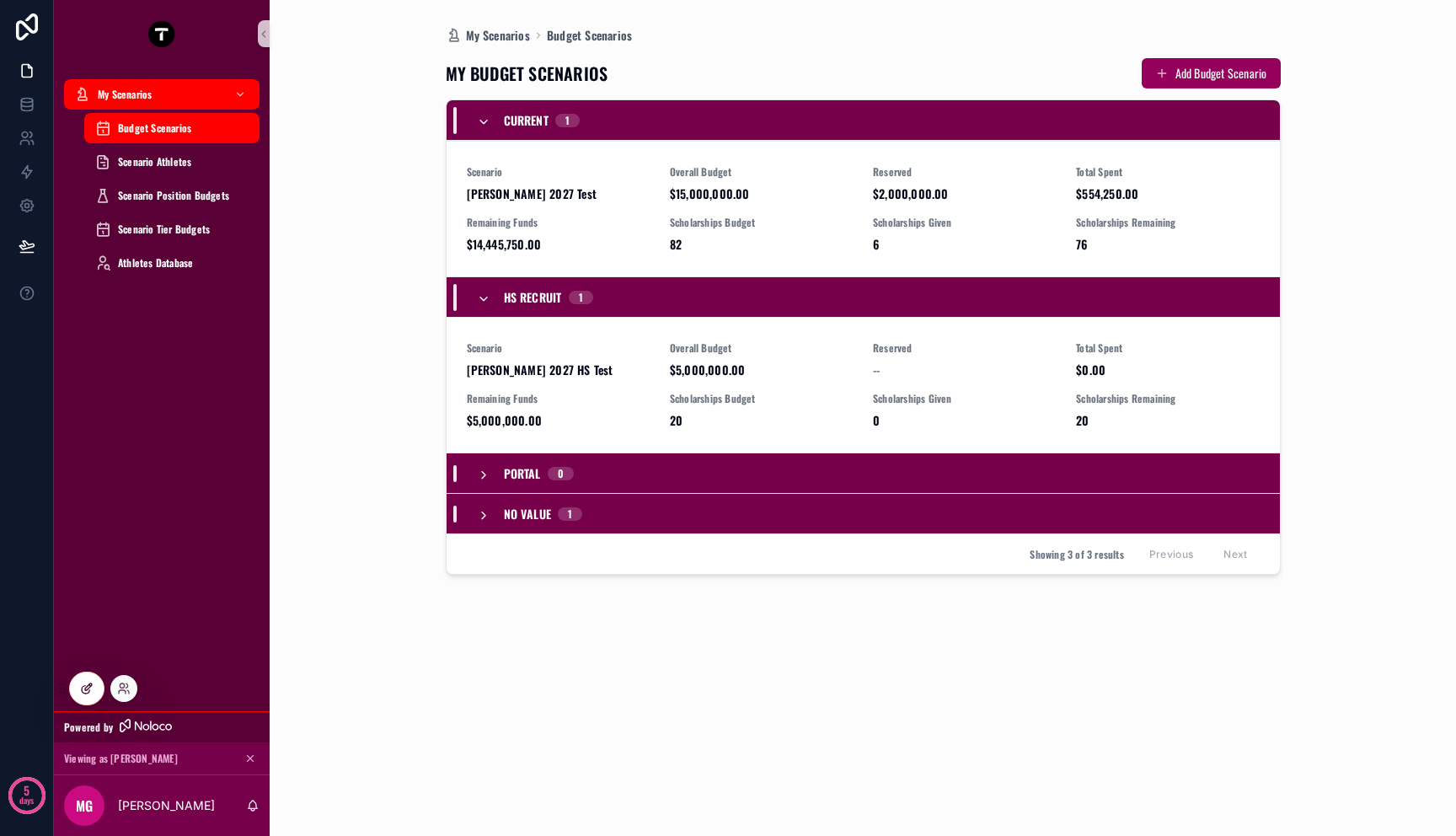
click at [89, 683] on icon at bounding box center [87, 688] width 13 height 13
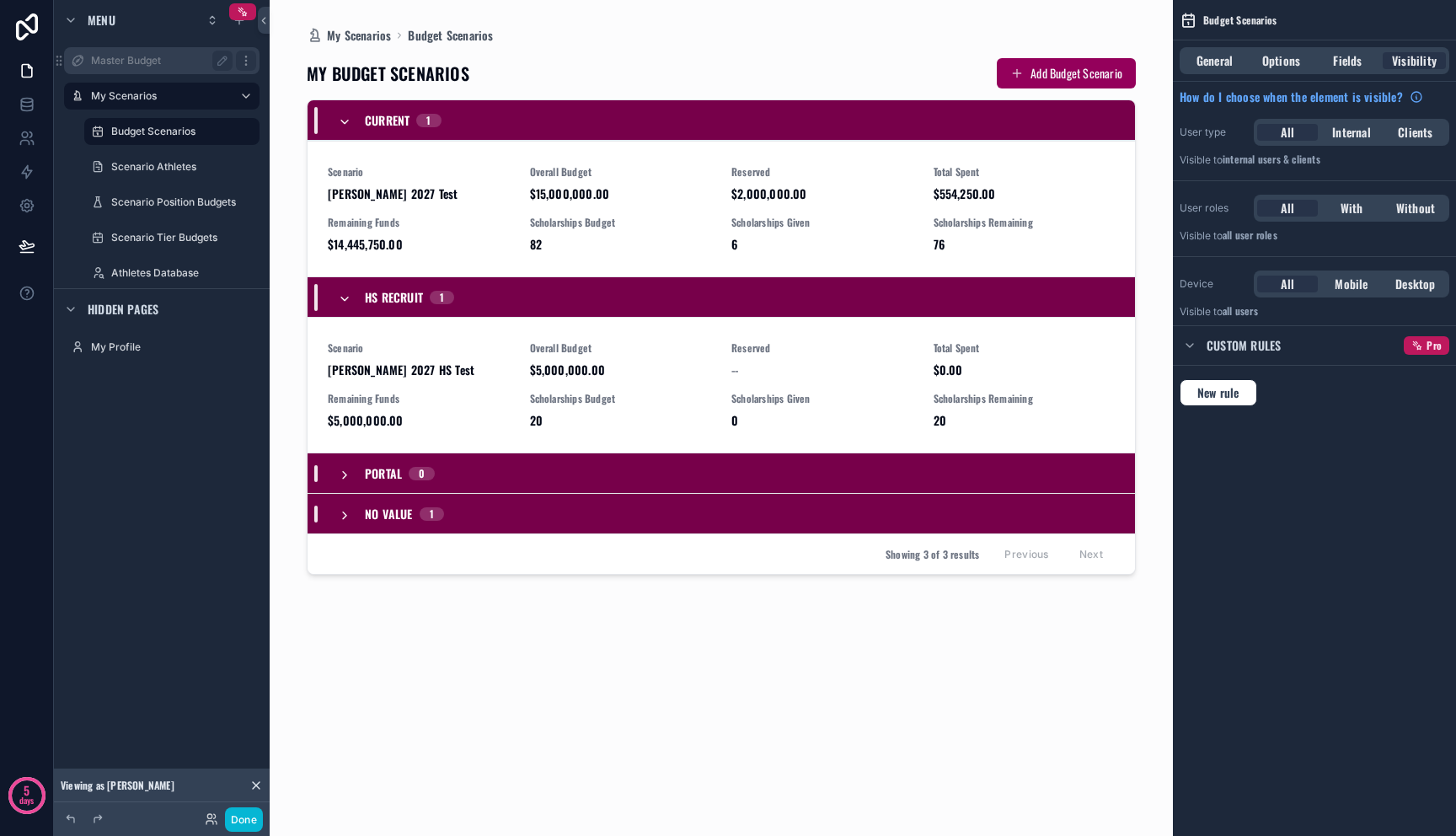
click at [252, 58] on icon "scrollable content" at bounding box center [246, 60] width 13 height 13
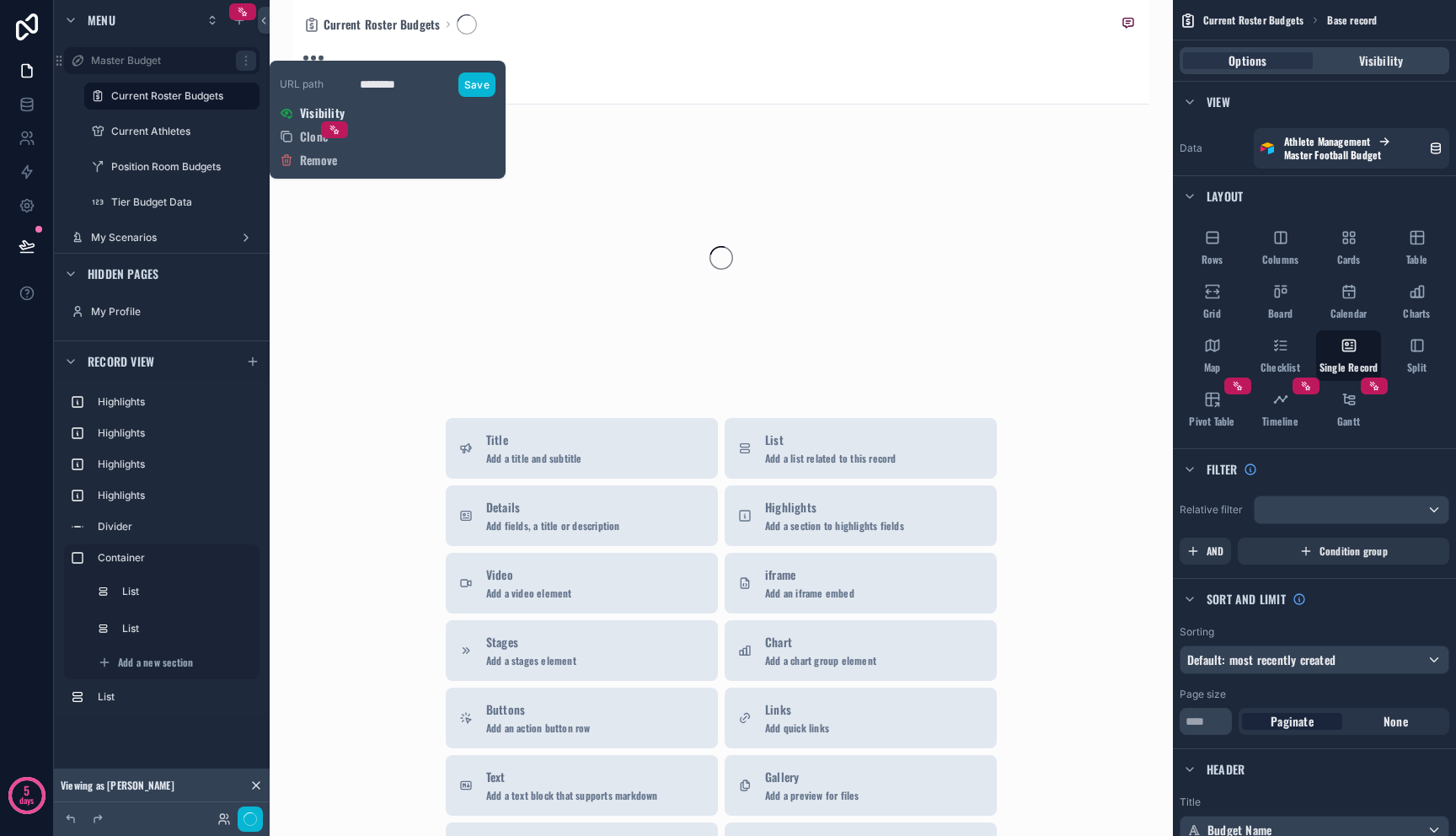
click at [314, 113] on span "Visibility" at bounding box center [322, 113] width 44 height 17
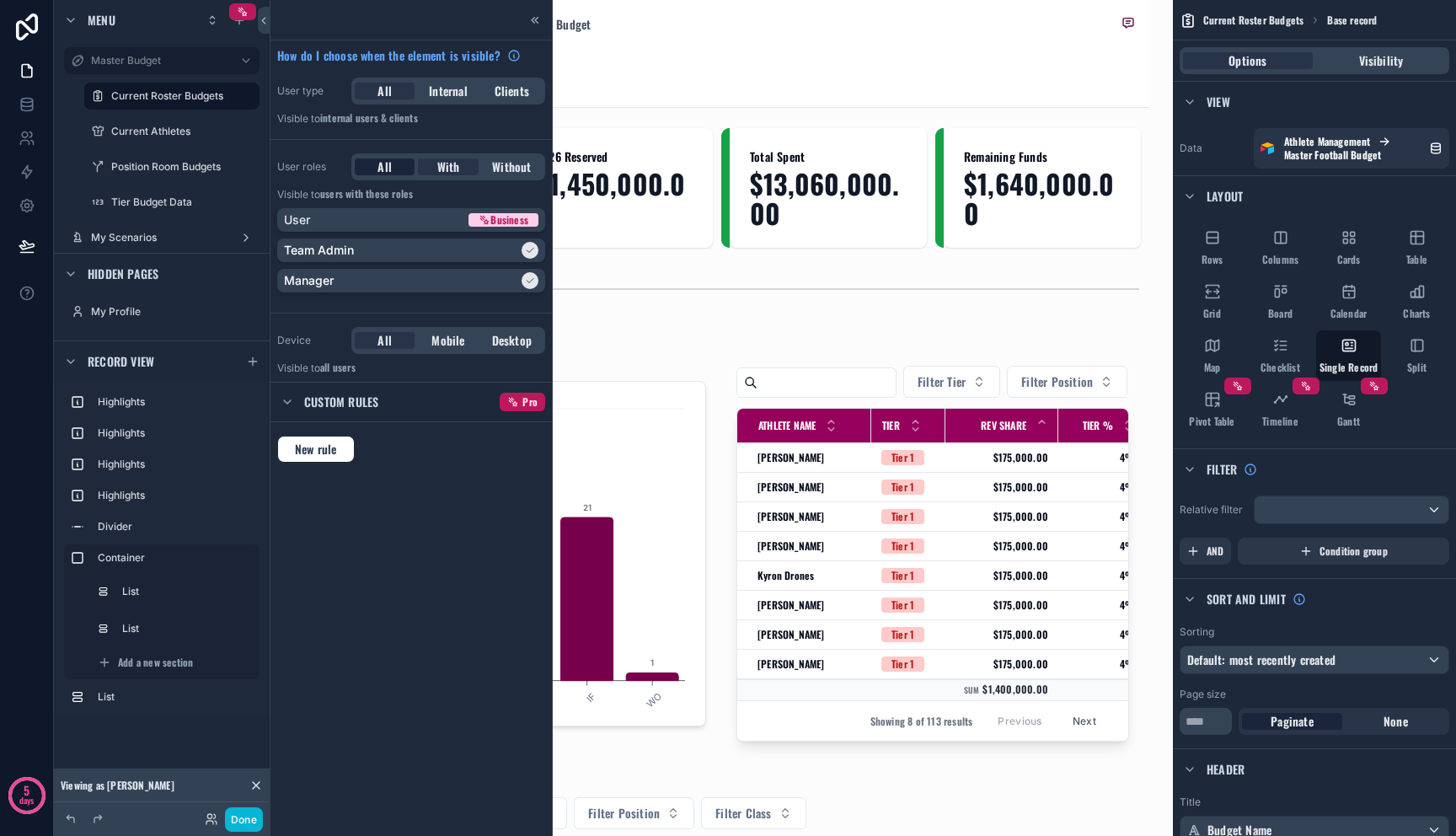
click at [388, 163] on span "All" at bounding box center [384, 167] width 14 height 17
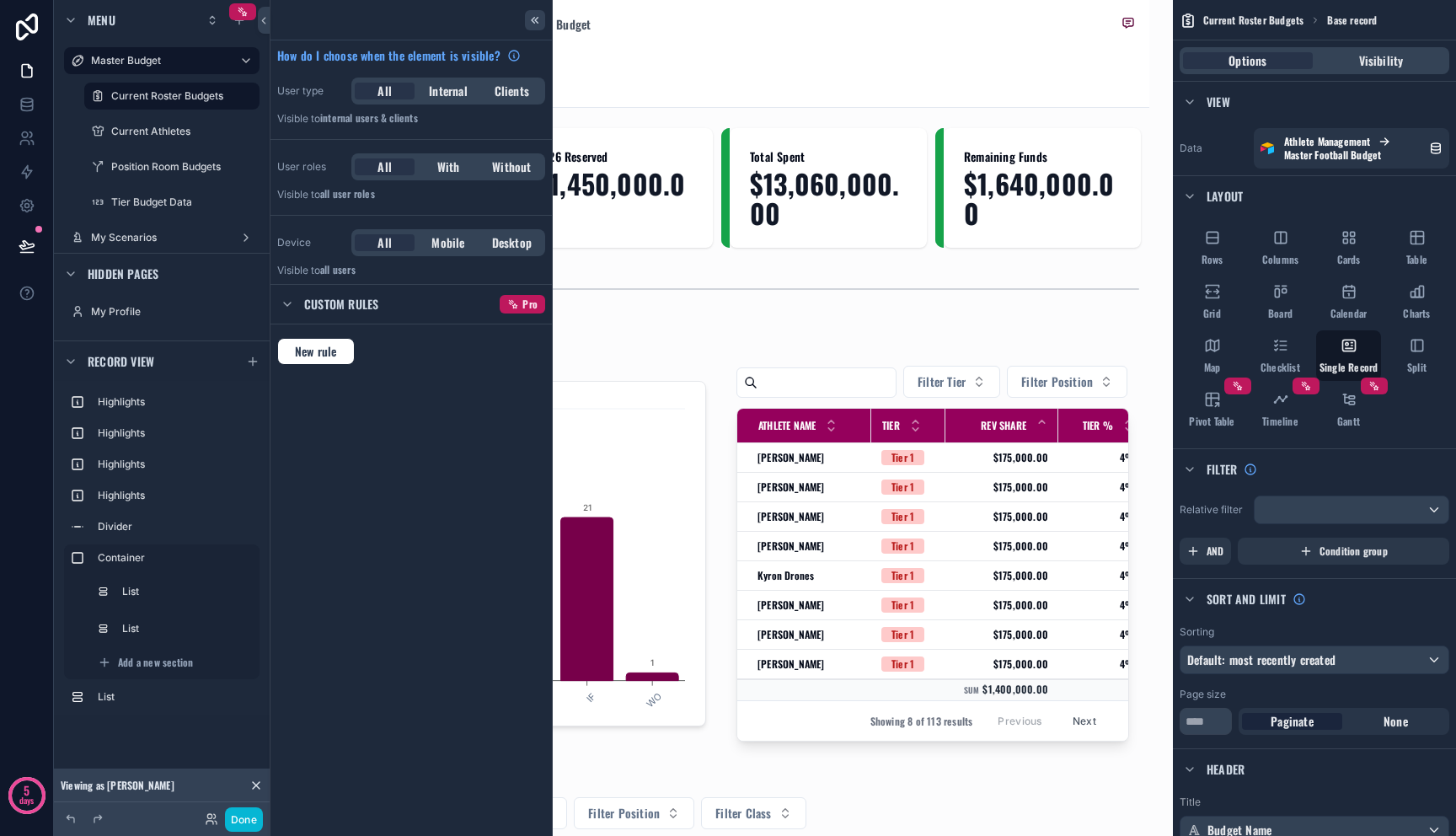
click at [536, 20] on icon at bounding box center [535, 20] width 13 height 13
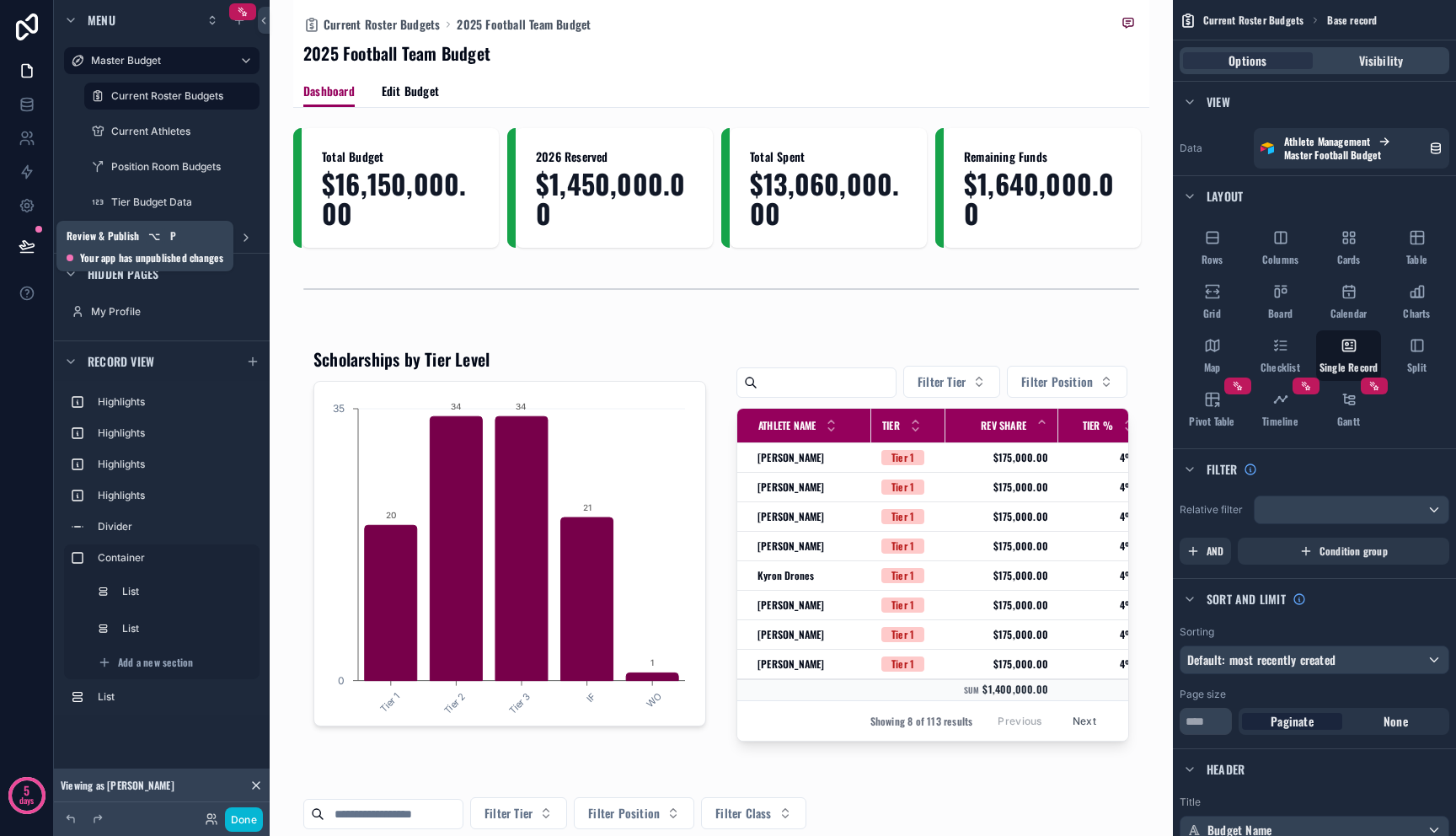
click at [36, 246] on button at bounding box center [26, 246] width 37 height 47
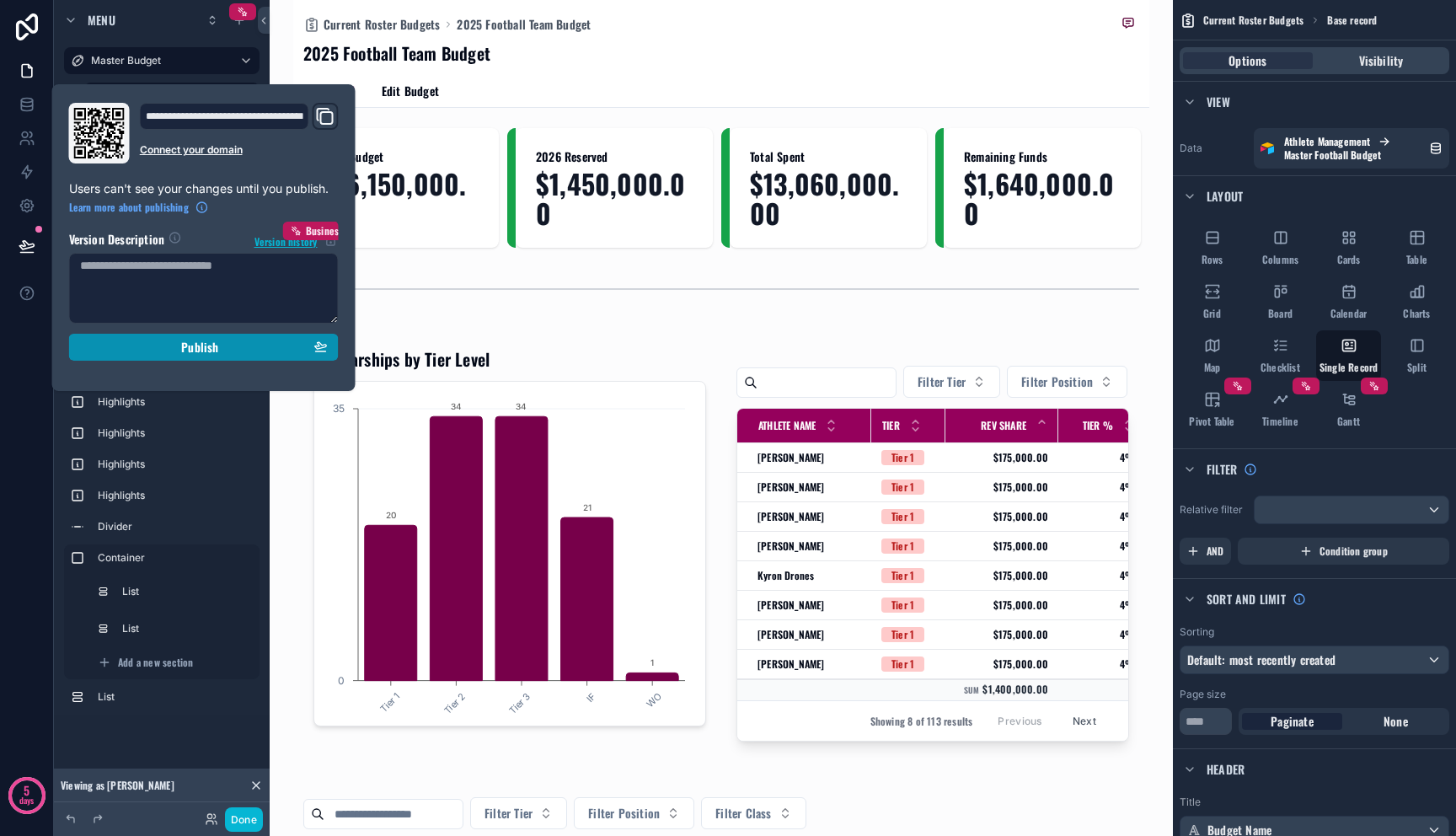
click at [137, 340] on div "Publish" at bounding box center [204, 347] width 248 height 15
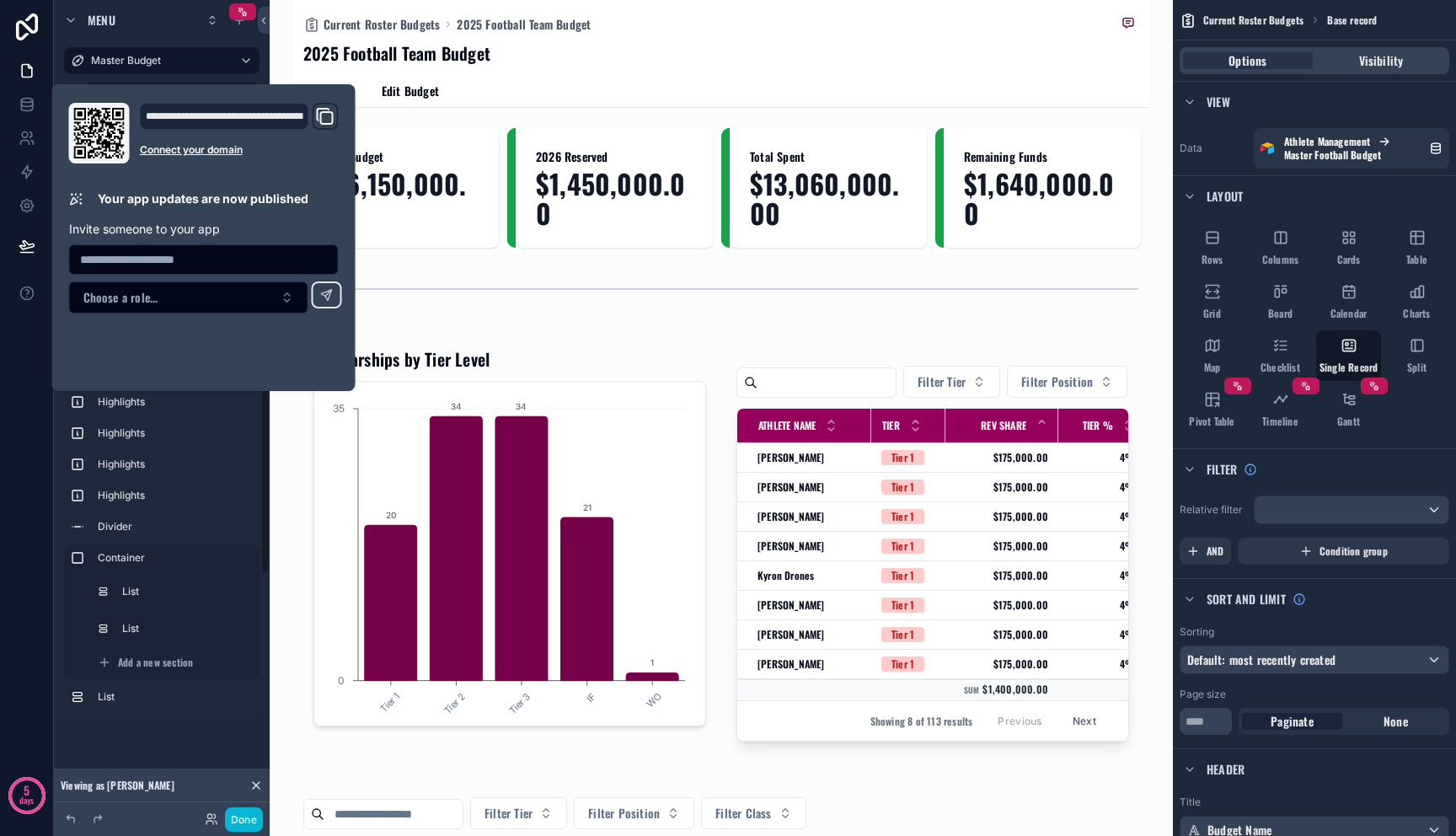
click at [27, 534] on div "5 days" at bounding box center [26, 418] width 54 height 836
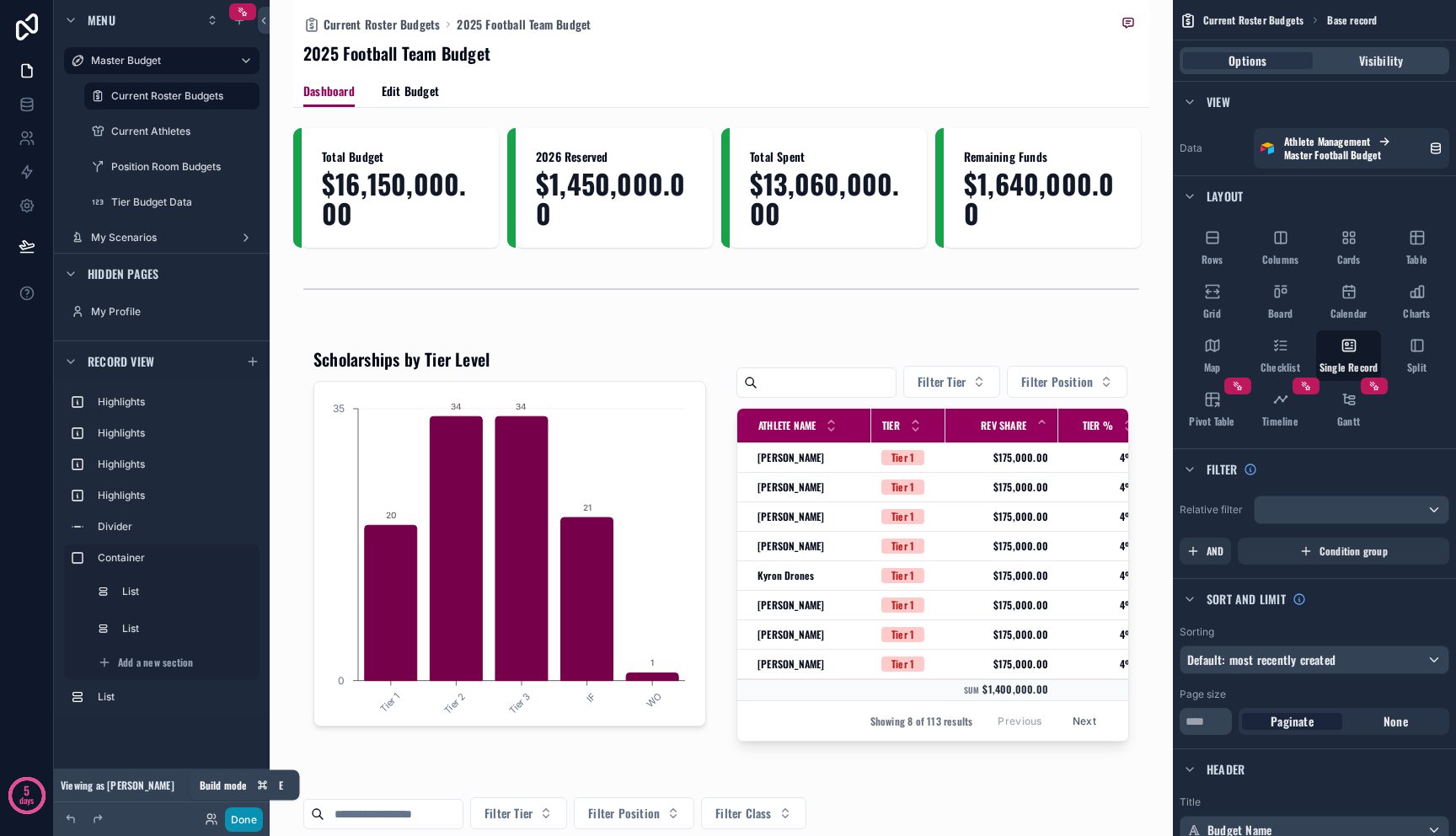
click at [230, 815] on button "Done" at bounding box center [244, 819] width 38 height 25
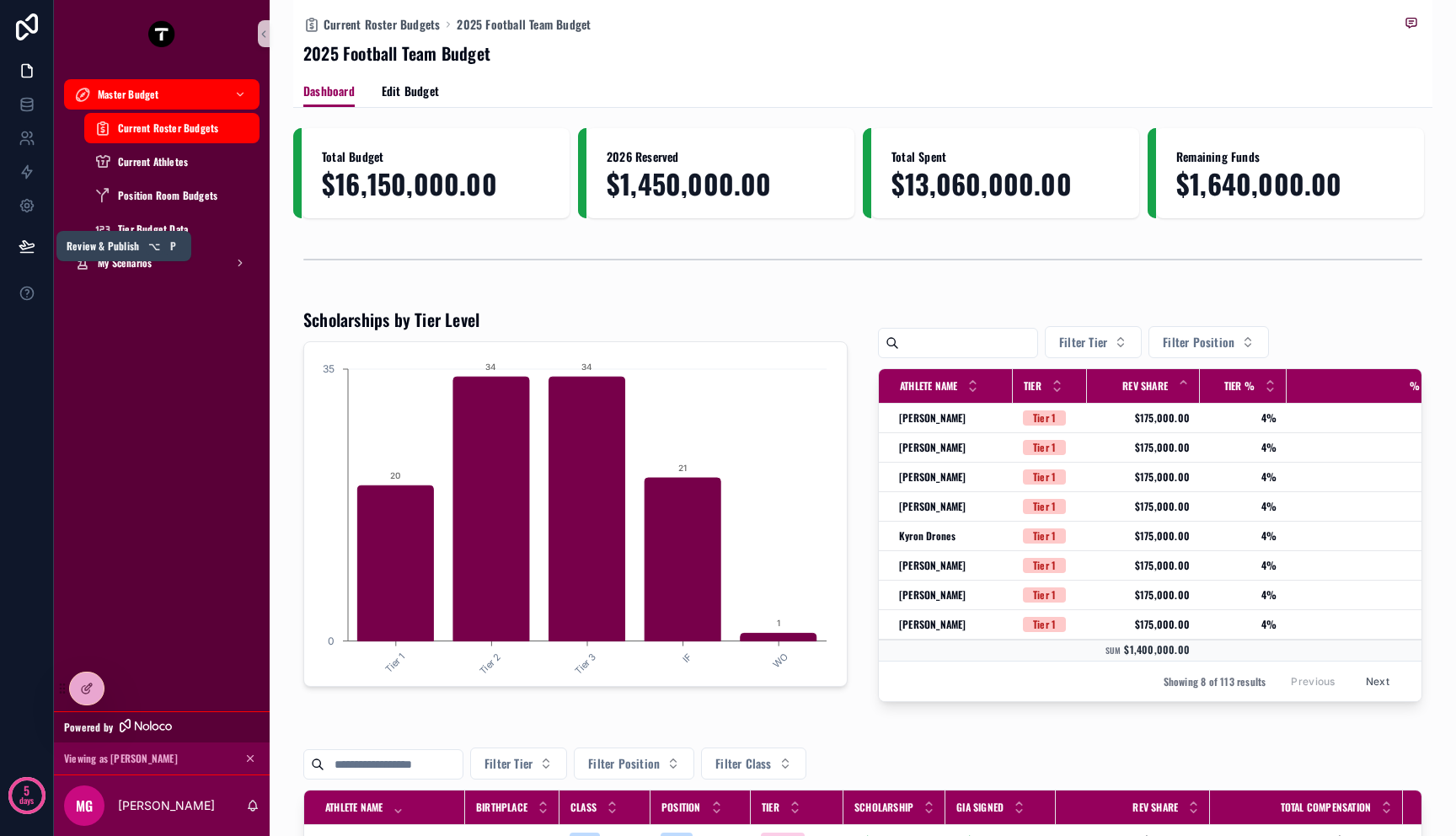
click at [12, 254] on button at bounding box center [26, 246] width 37 height 47
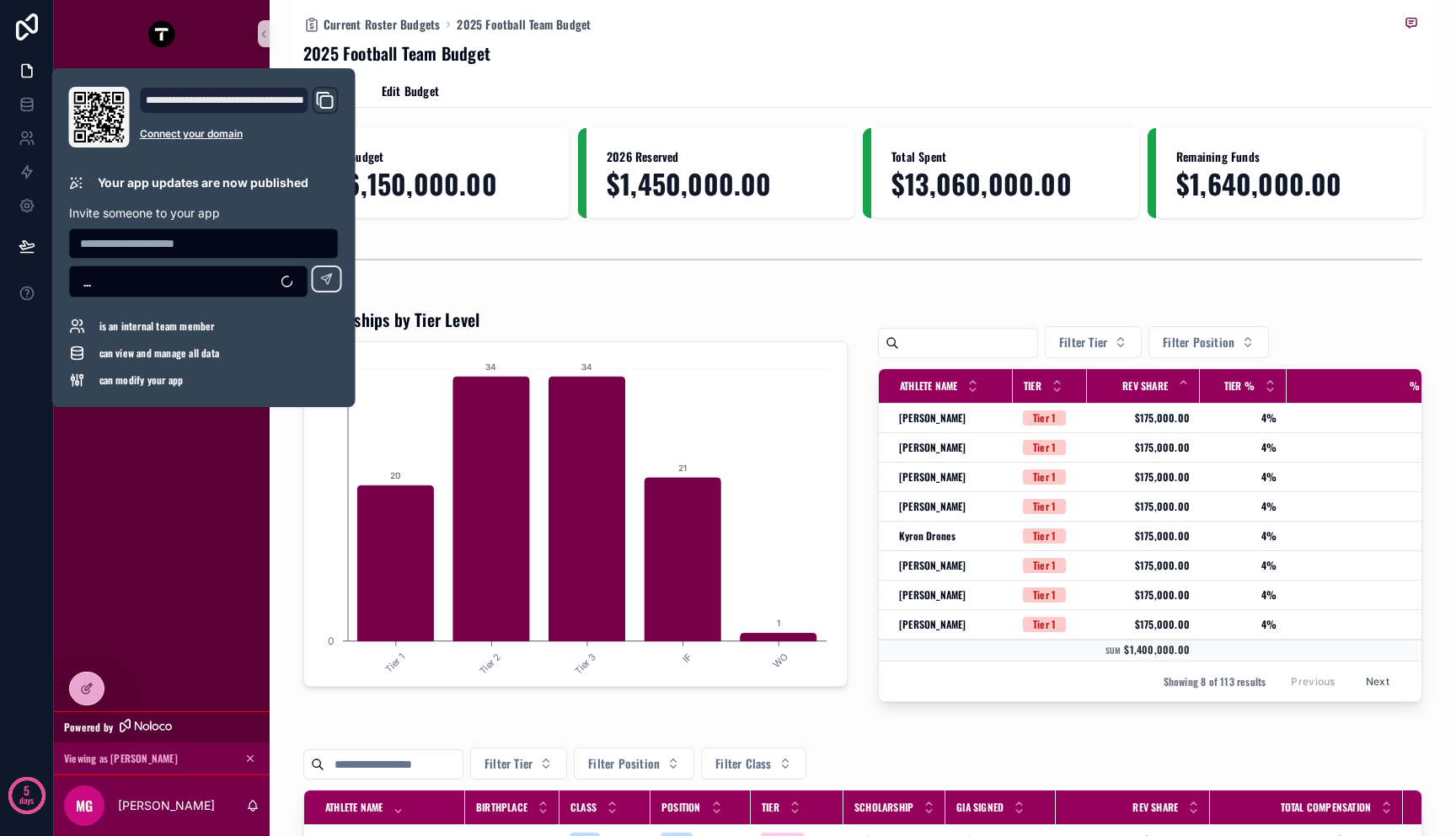
click at [328, 96] on icon "Domain and Custom Link" at bounding box center [326, 102] width 12 height 12
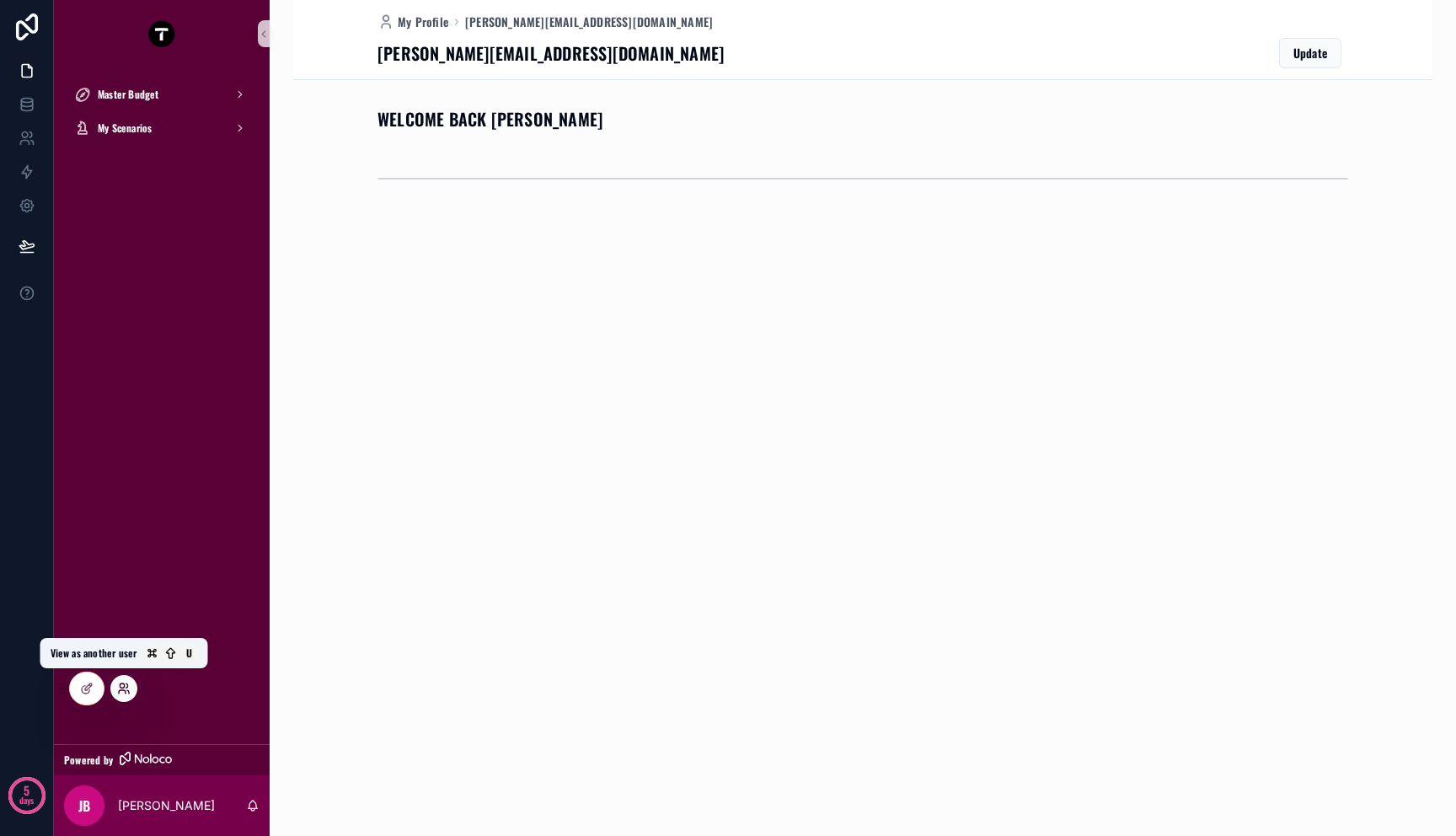
click at [121, 690] on icon at bounding box center [122, 692] width 7 height 4
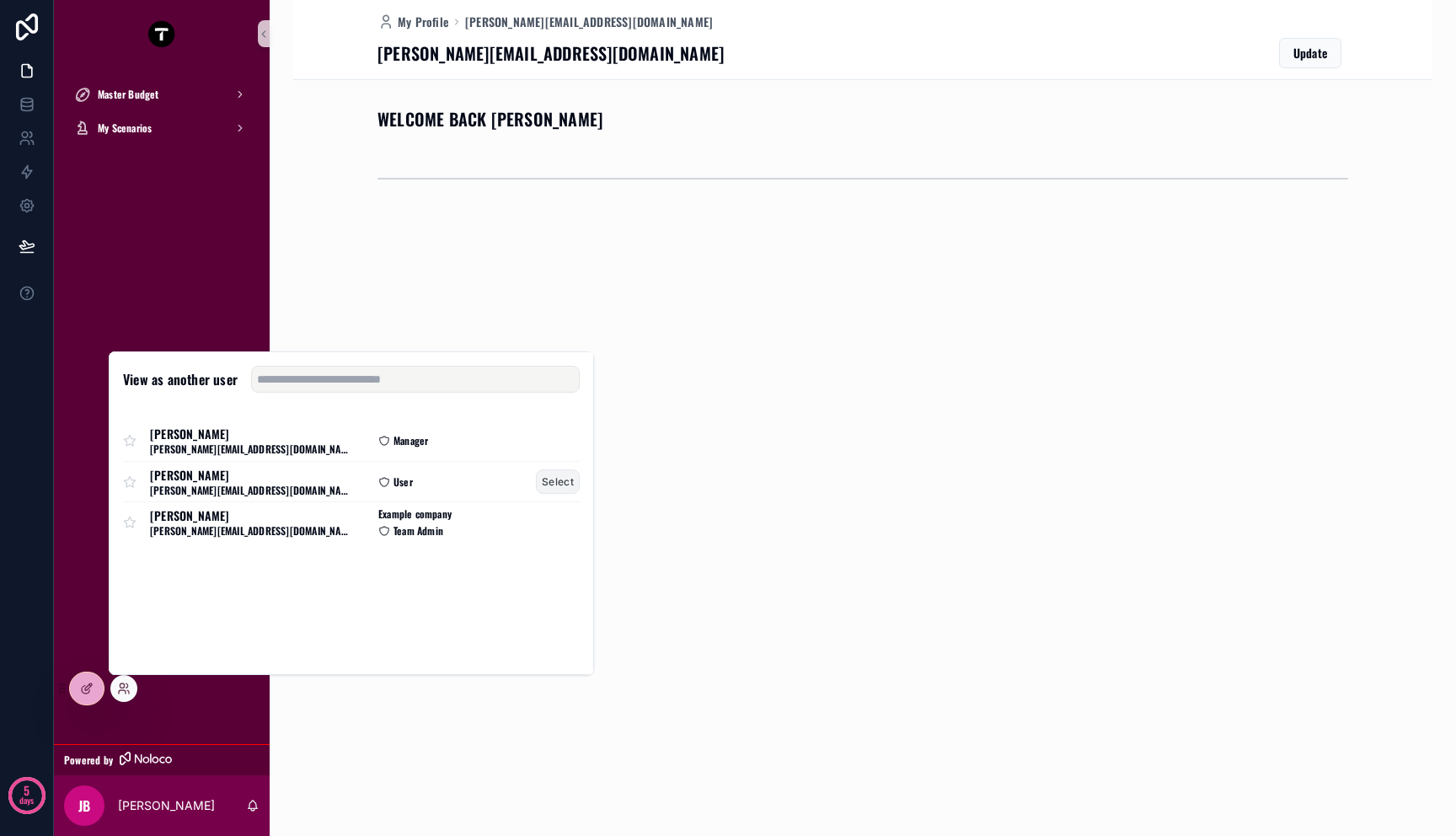
click at [557, 482] on button "Select" at bounding box center [557, 482] width 43 height 25
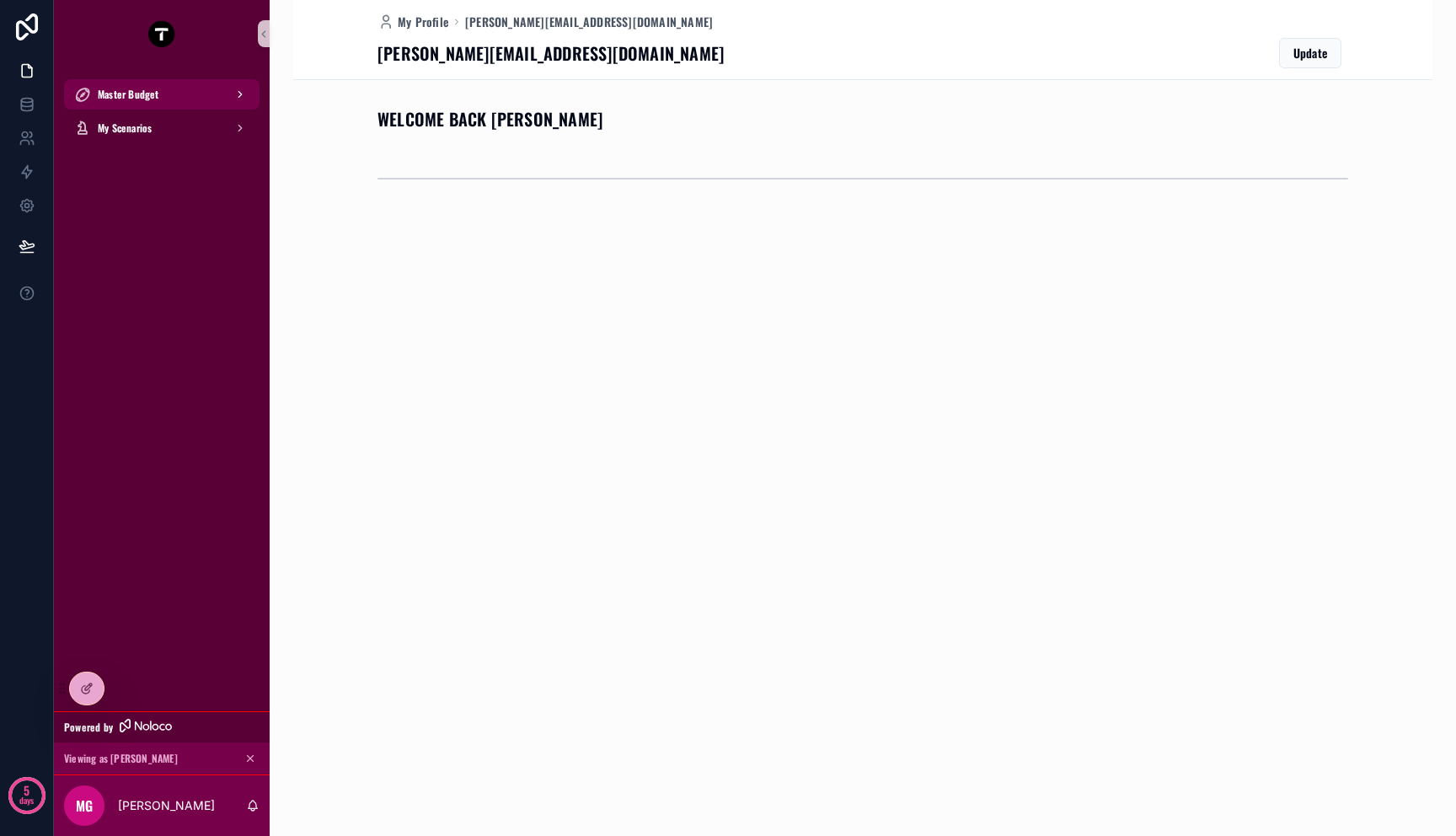
click at [183, 98] on div "Master Budget" at bounding box center [162, 94] width 175 height 27
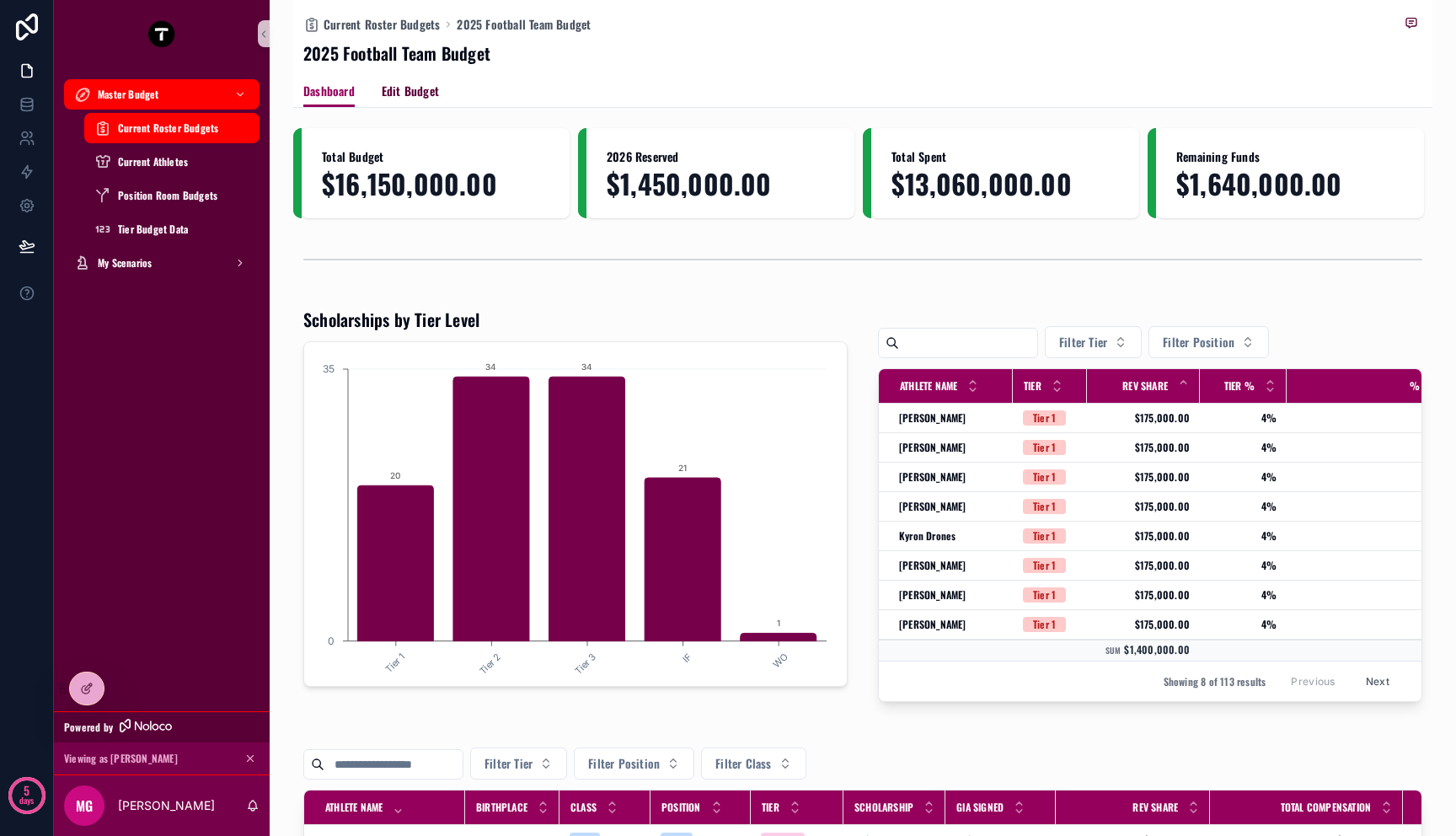
click at [420, 90] on span "Edit Budget" at bounding box center [410, 91] width 58 height 17
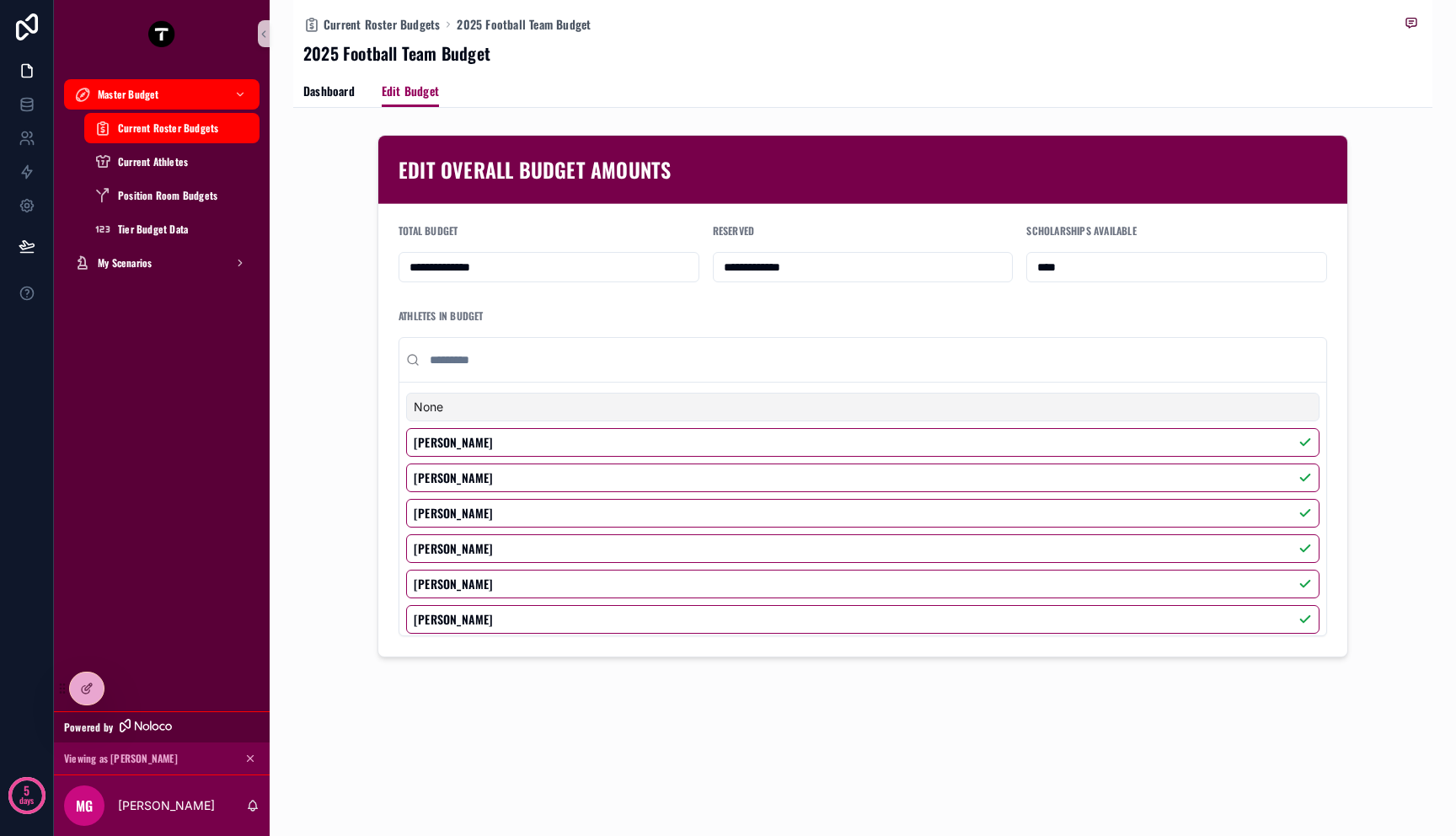
click at [564, 261] on input "**********" at bounding box center [549, 267] width 299 height 24
click at [572, 366] on input "scrollable content" at bounding box center [872, 360] width 893 height 30
click at [329, 87] on span "Dashboard" at bounding box center [329, 91] width 52 height 17
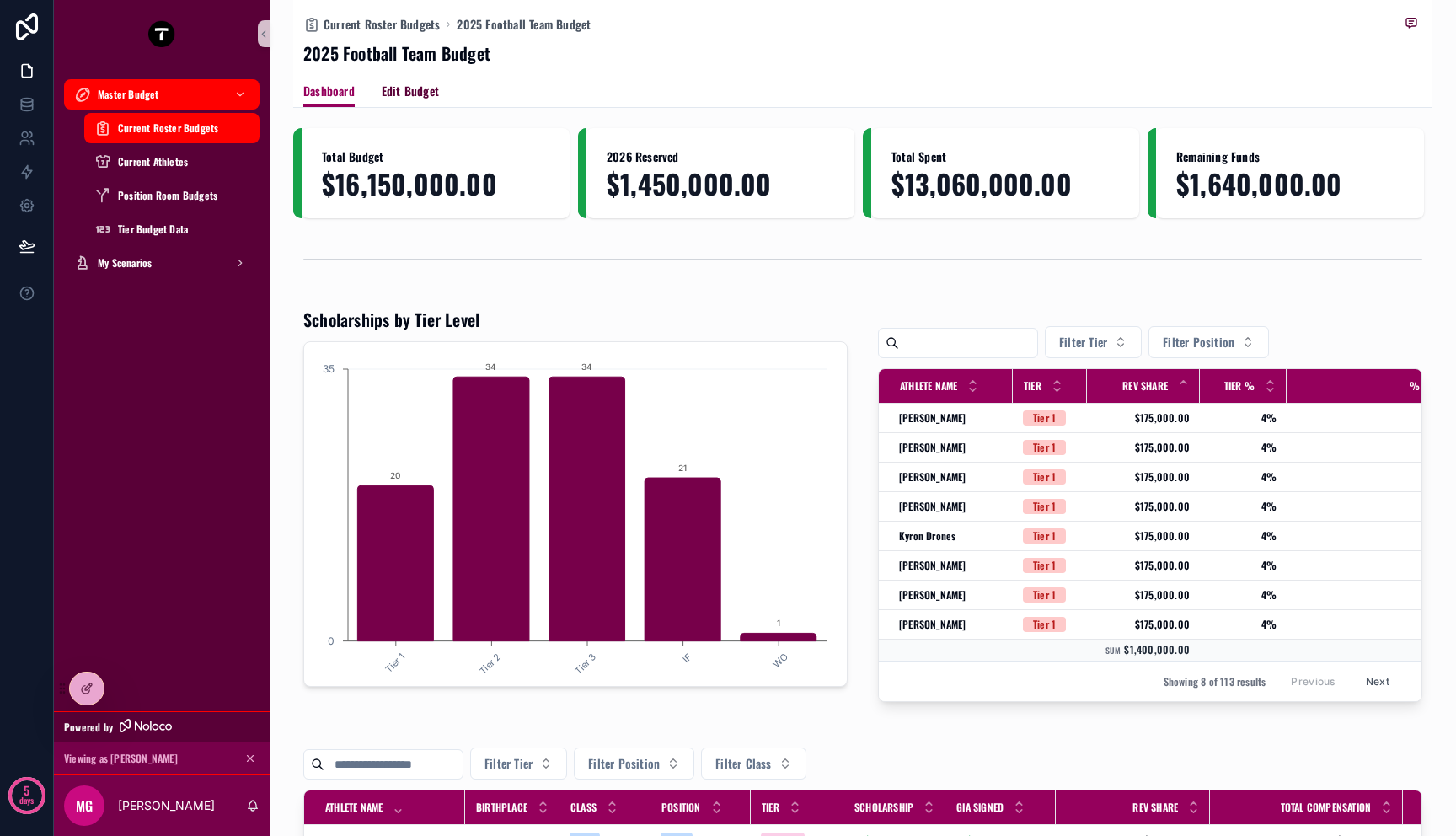
click at [418, 99] on link "Edit Budget" at bounding box center [410, 92] width 58 height 34
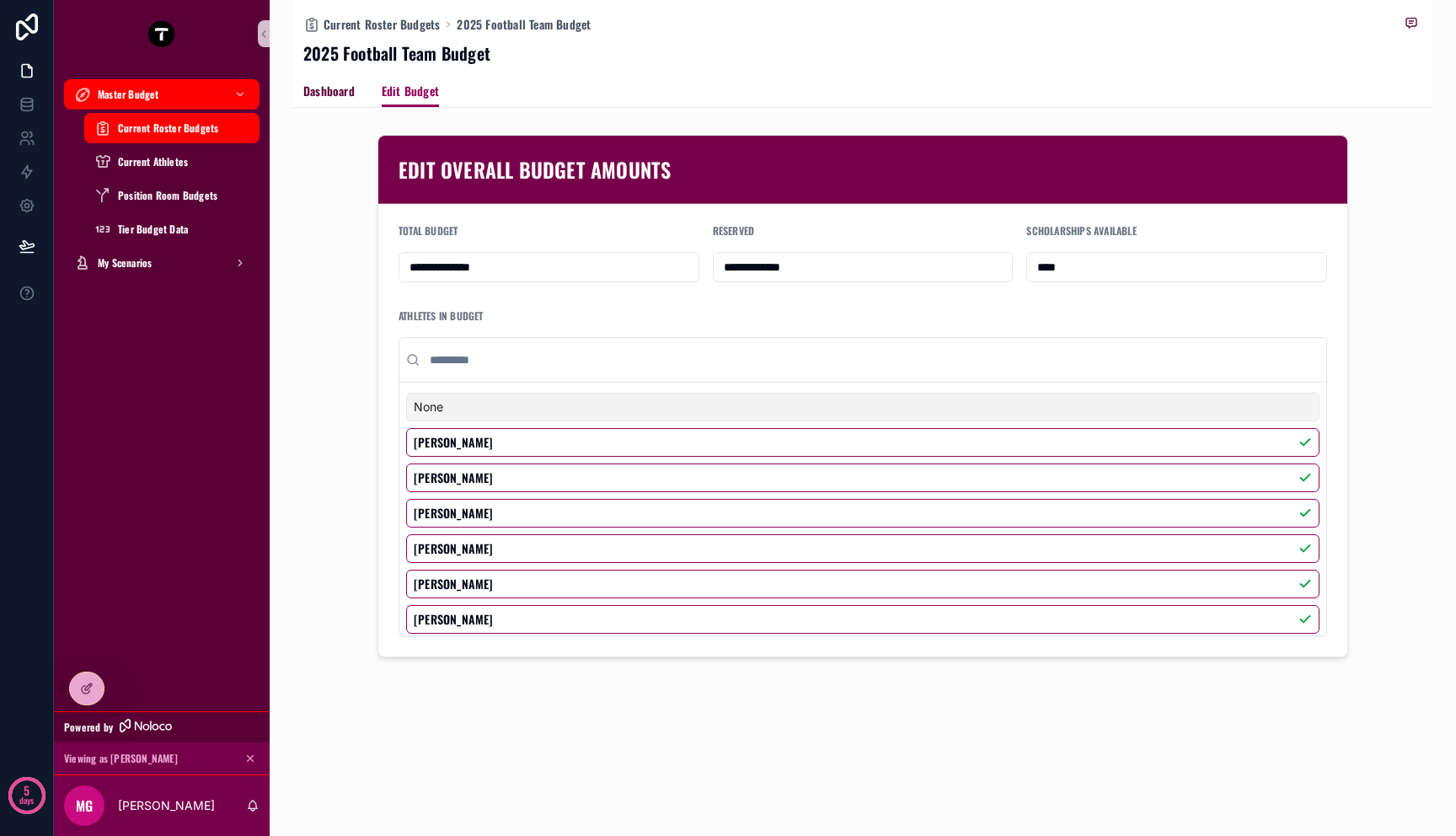
click at [324, 96] on span "Dashboard" at bounding box center [329, 91] width 52 height 17
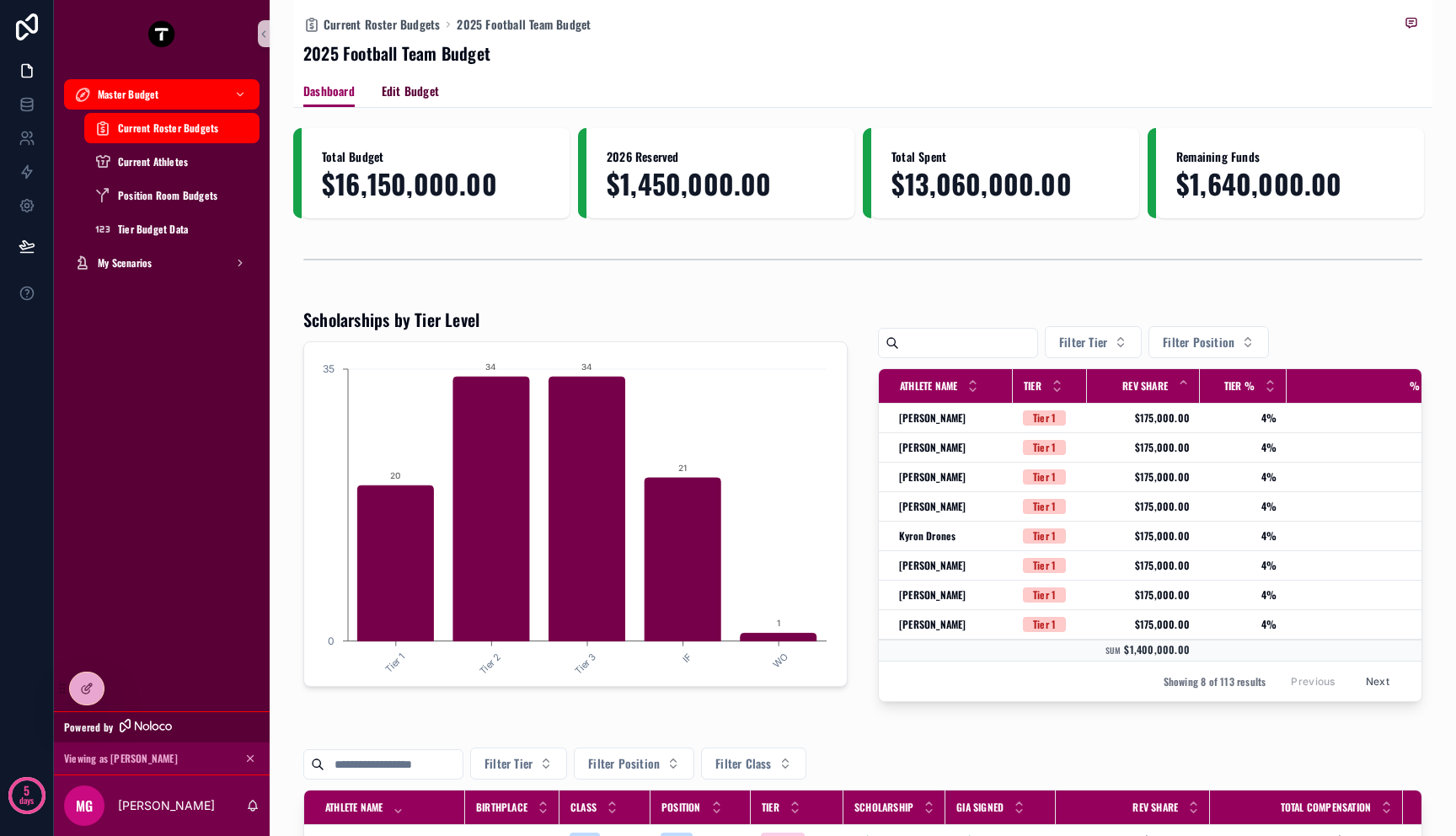
click at [429, 91] on span "Edit Budget" at bounding box center [410, 91] width 58 height 17
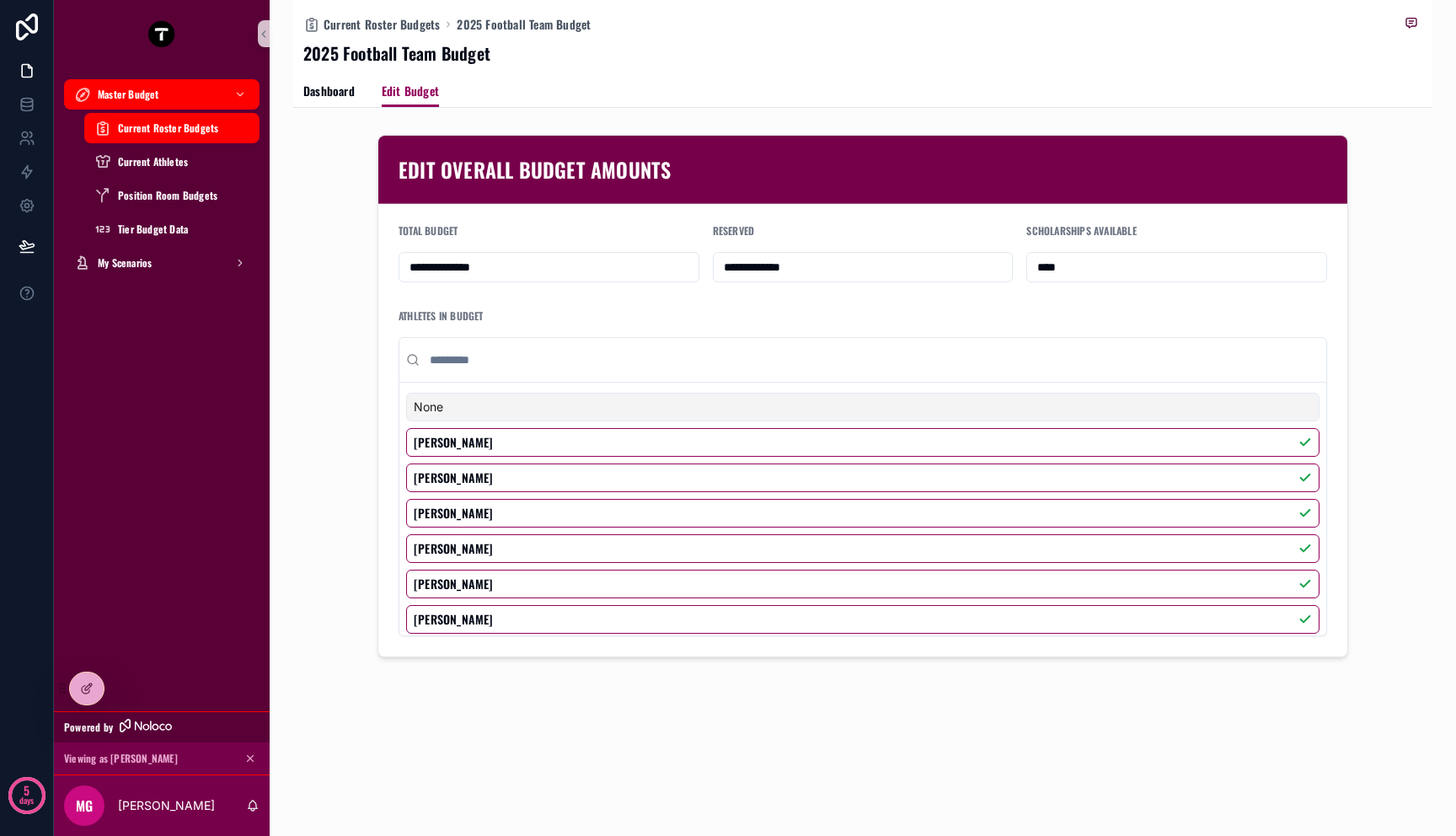
click at [614, 85] on div "Dashboard Edit Budget" at bounding box center [863, 91] width 1119 height 32
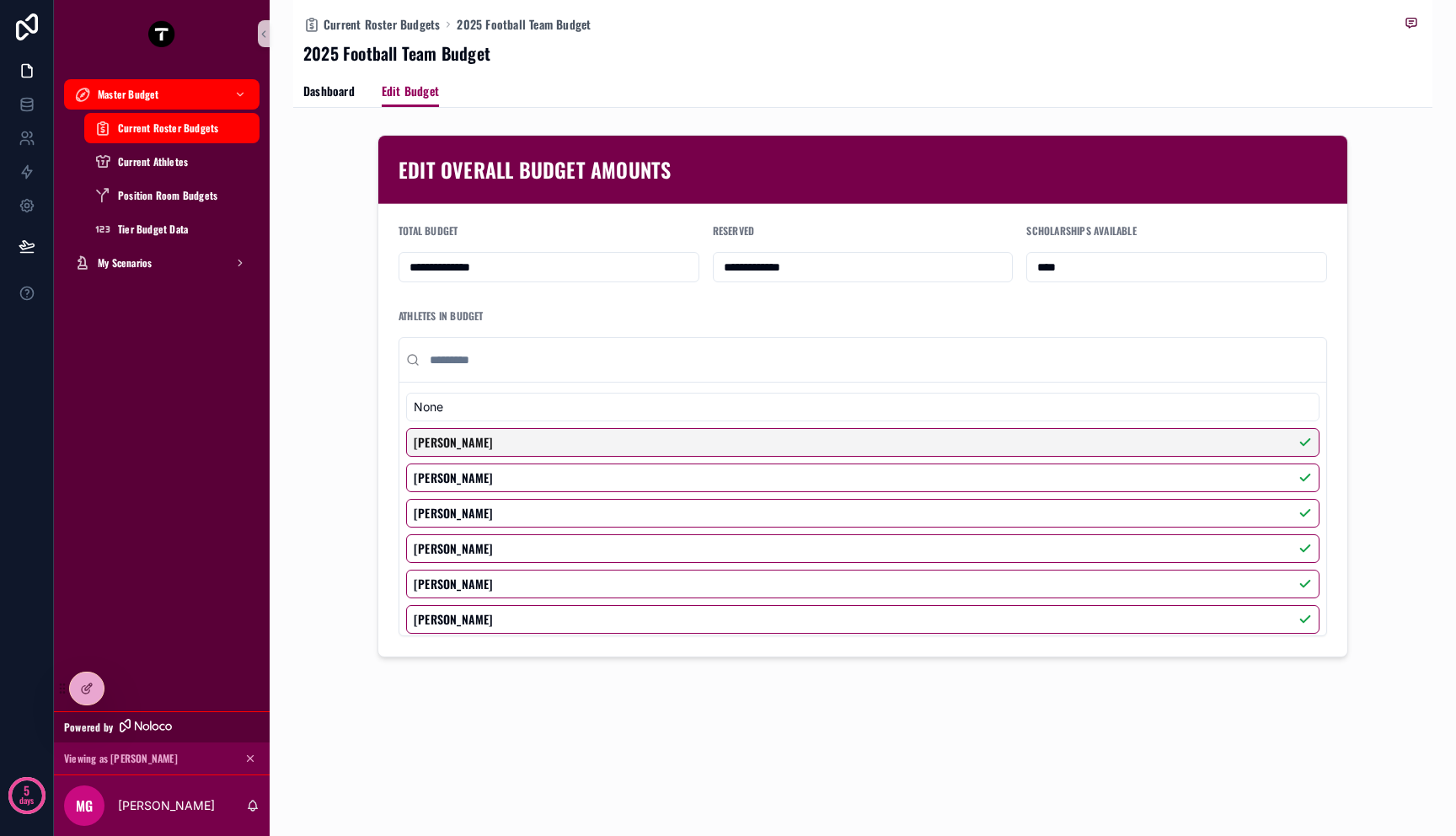
click at [325, 287] on div "**********" at bounding box center [863, 396] width 1139 height 535
click at [329, 97] on span "Dashboard" at bounding box center [329, 91] width 52 height 17
